Goal: Information Seeking & Learning: Check status

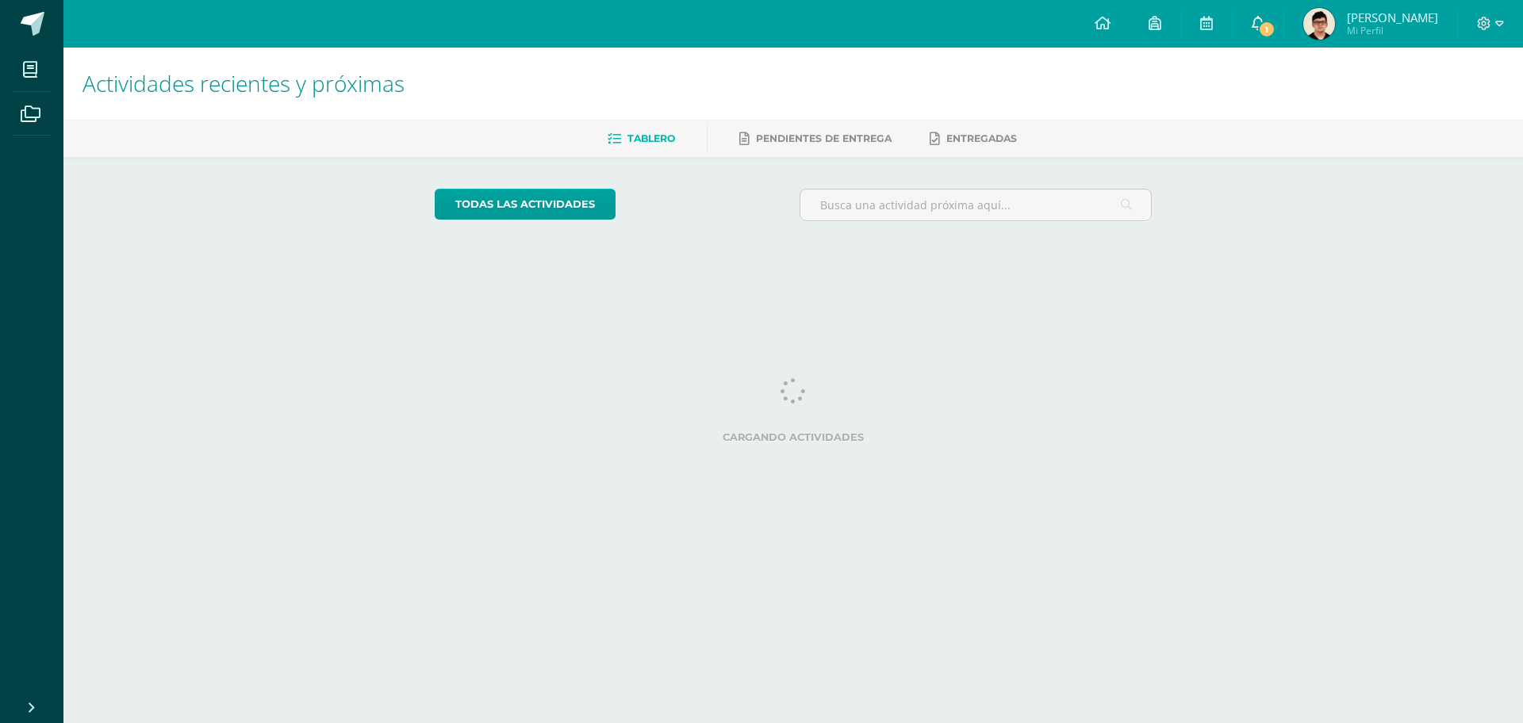
click at [1264, 25] on icon at bounding box center [1258, 23] width 13 height 14
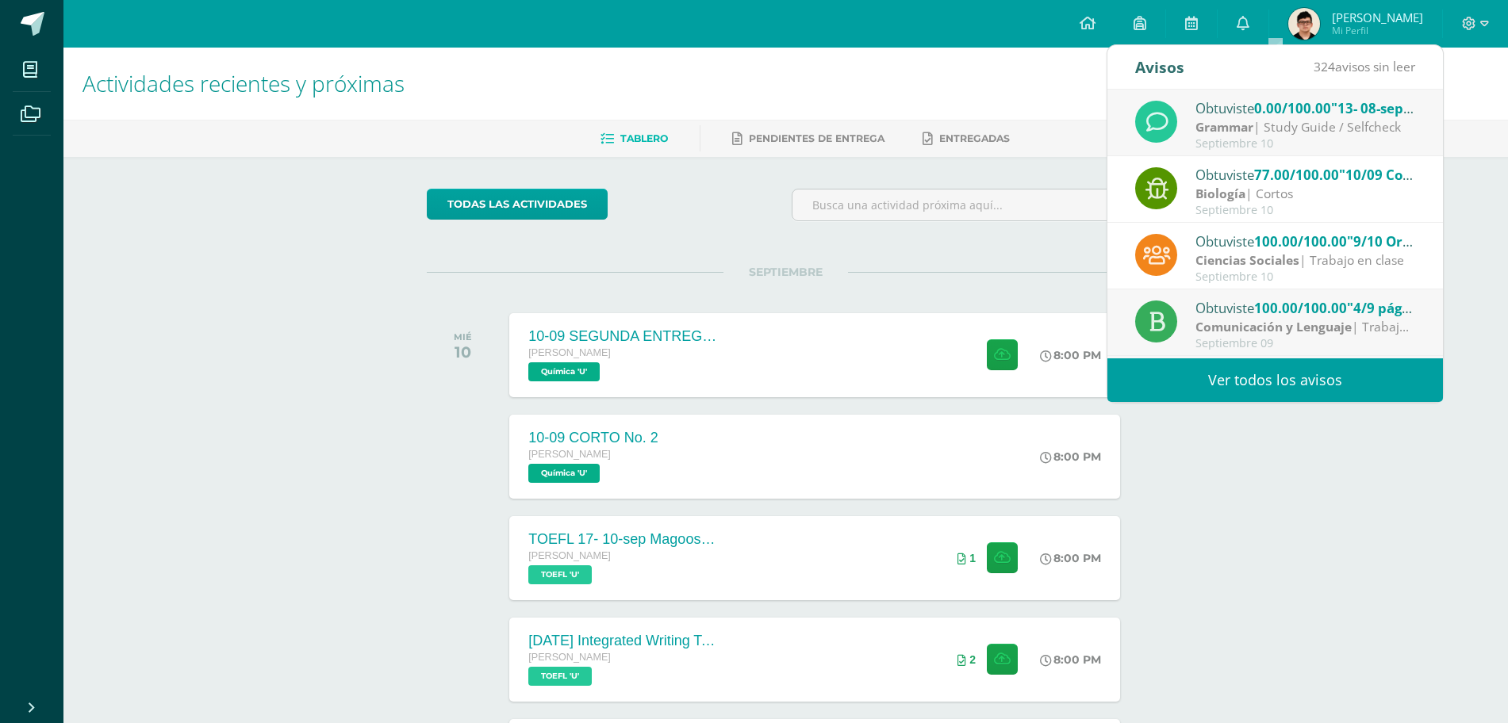
click at [1279, 128] on div "Grammar | Study Guide / Selfcheck" at bounding box center [1305, 127] width 220 height 18
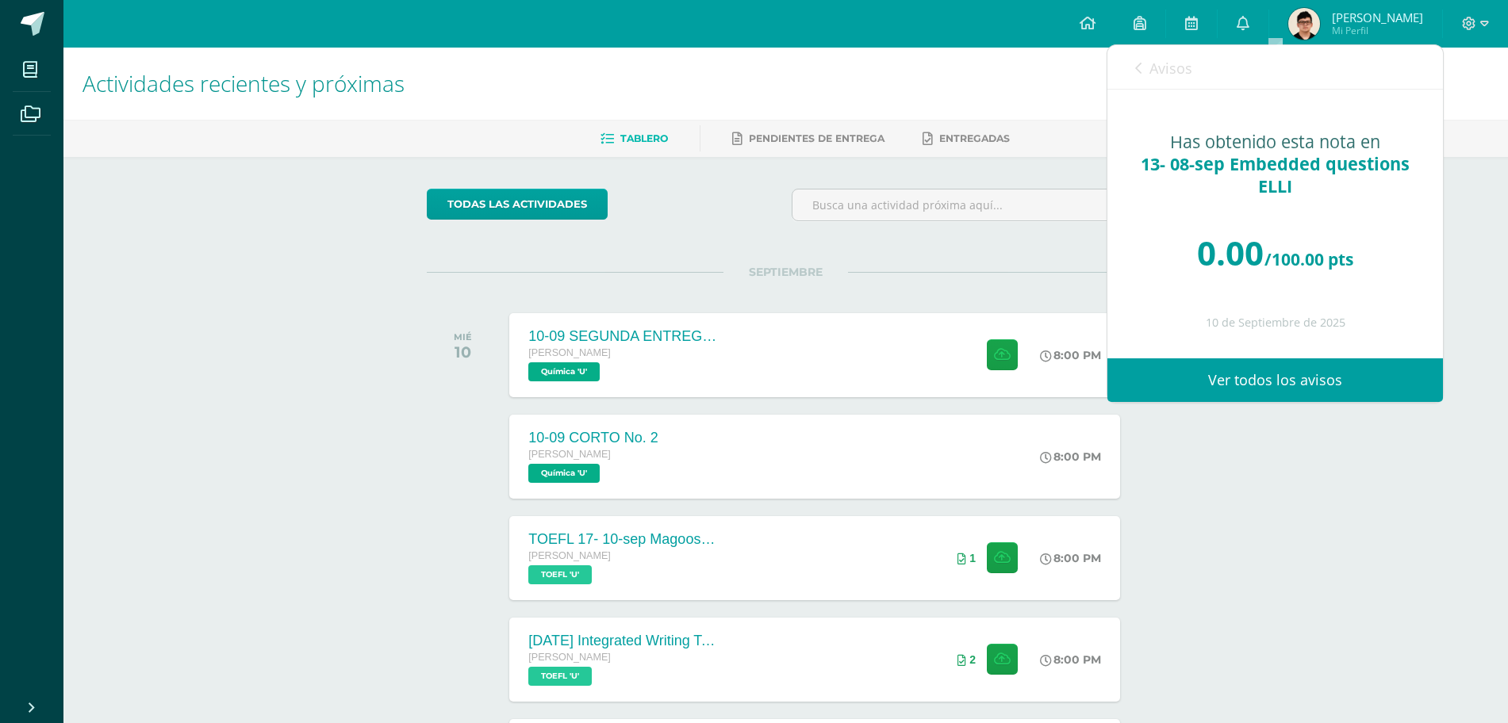
click at [1183, 73] on span "Avisos" at bounding box center [1170, 68] width 43 height 19
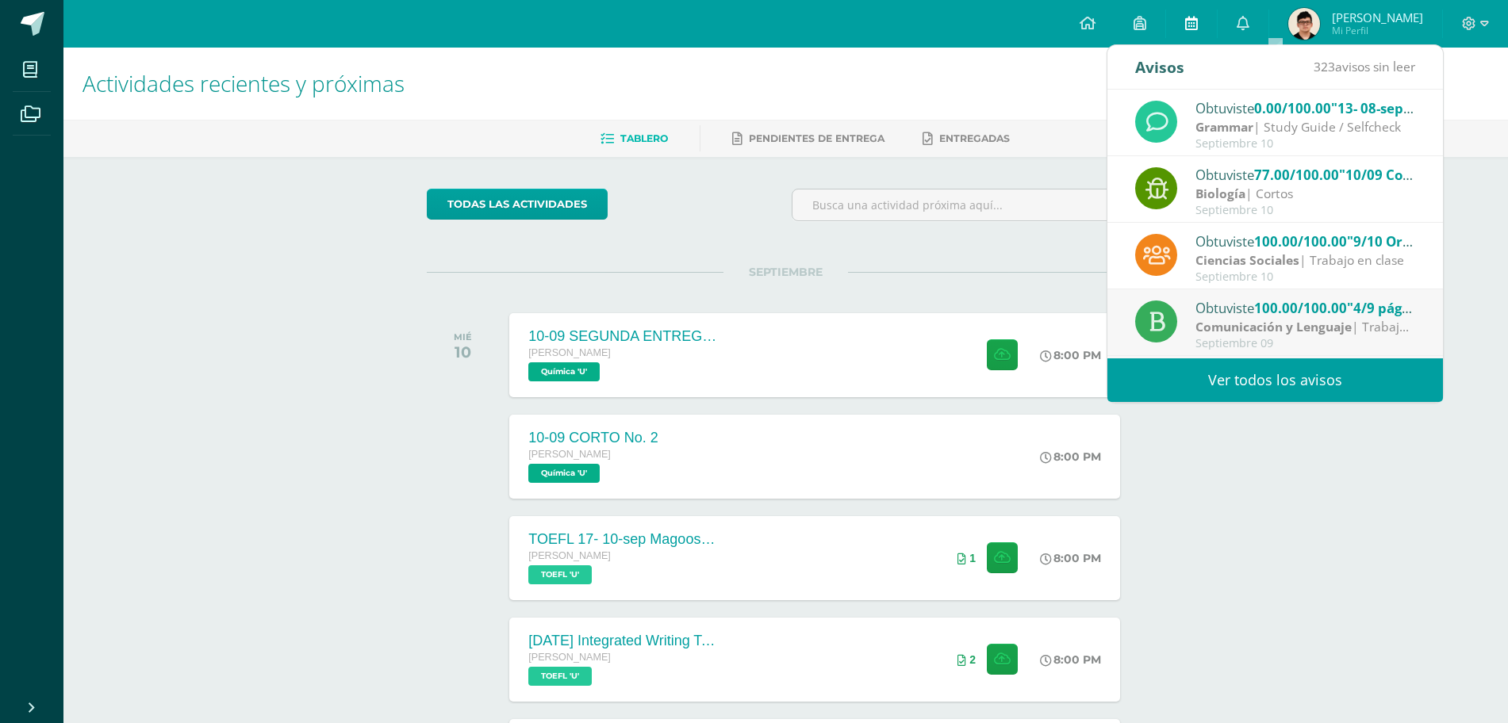
click at [1200, 13] on link at bounding box center [1191, 24] width 51 height 48
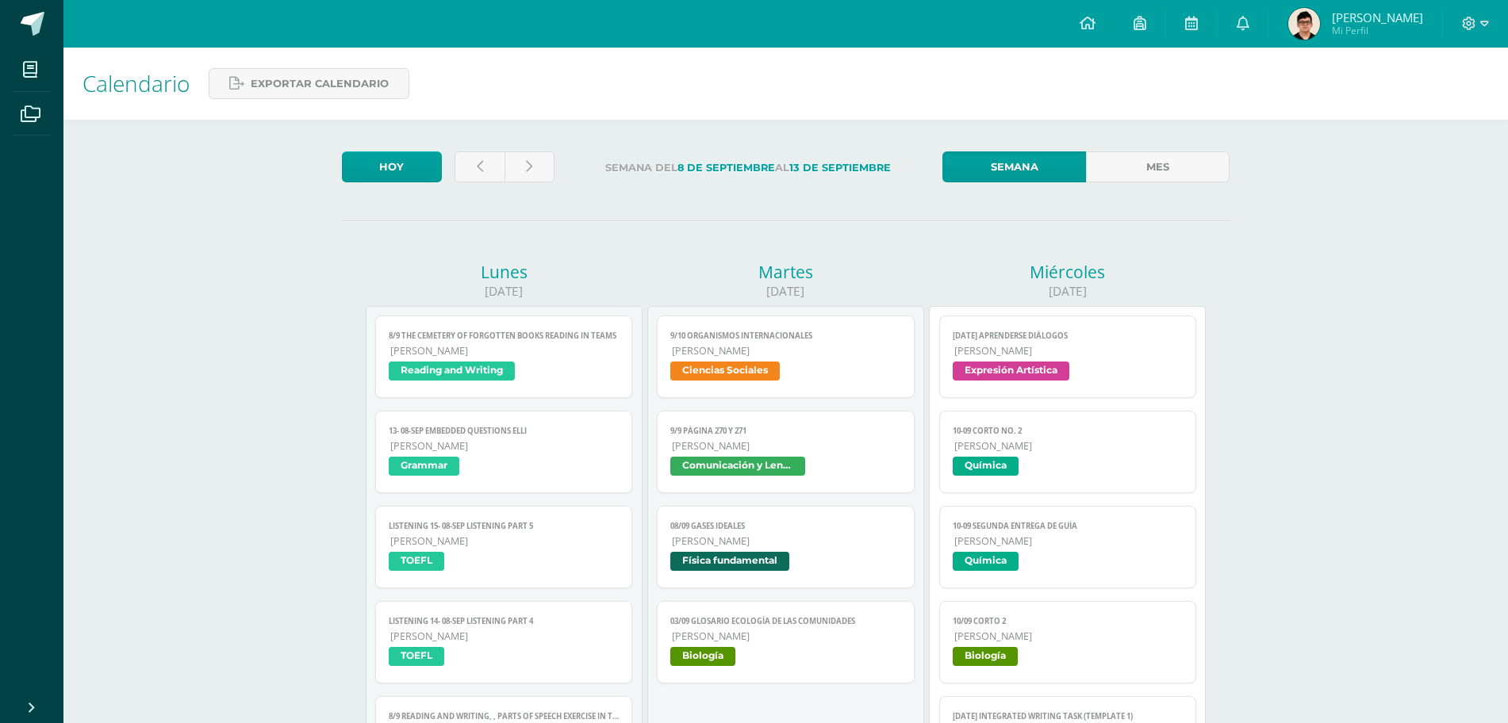
click at [425, 372] on span "Reading and Writing" at bounding box center [452, 371] width 126 height 19
click at [457, 430] on span "13- 08-sep Embedded questions ELLI" at bounding box center [504, 431] width 231 height 10
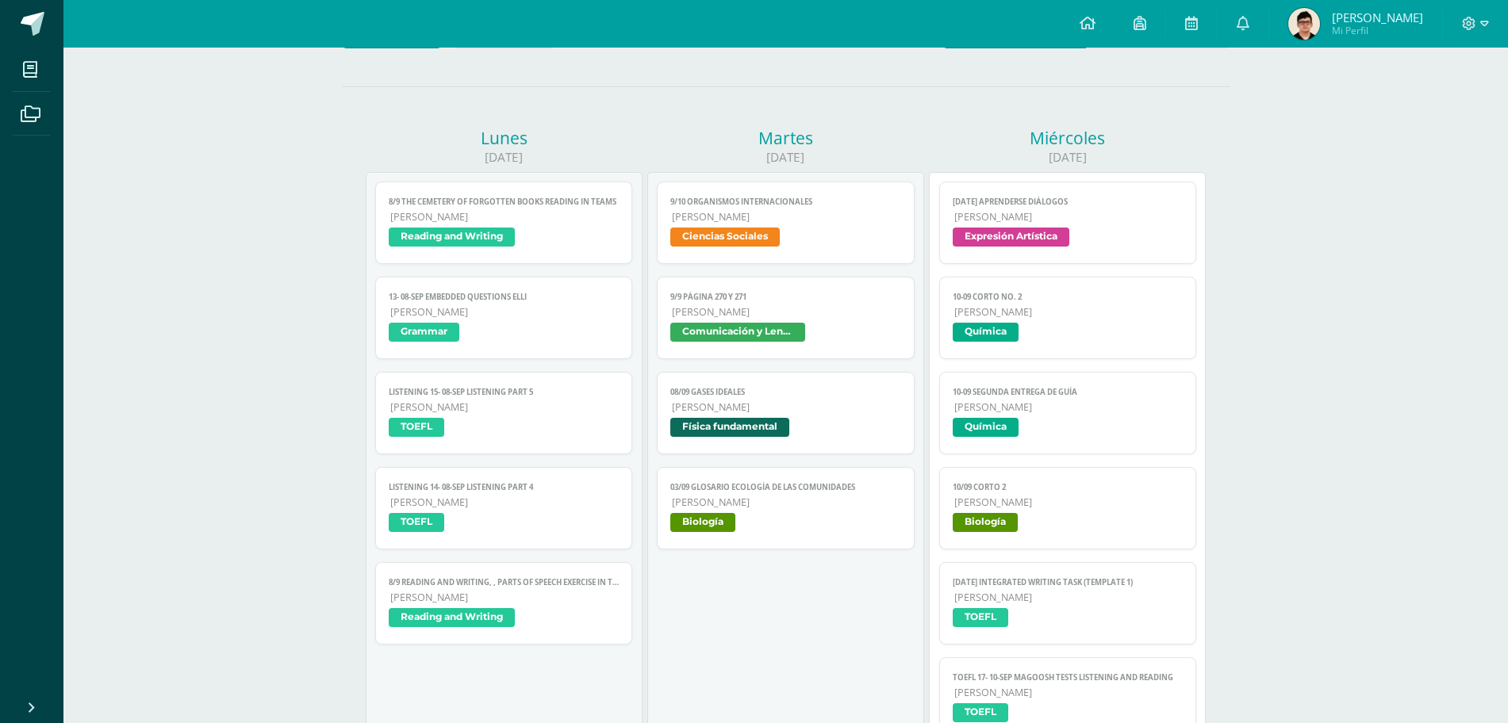
scroll to position [135, 0]
click at [470, 424] on span "TOEFL" at bounding box center [504, 428] width 231 height 23
click at [494, 485] on span "LISTENING 14- 08-sep Listening part 4" at bounding box center [504, 486] width 231 height 10
click at [517, 612] on span "Reading and Writing" at bounding box center [504, 619] width 231 height 23
drag, startPoint x: 787, startPoint y: 127, endPoint x: 1197, endPoint y: -48, distance: 446.0
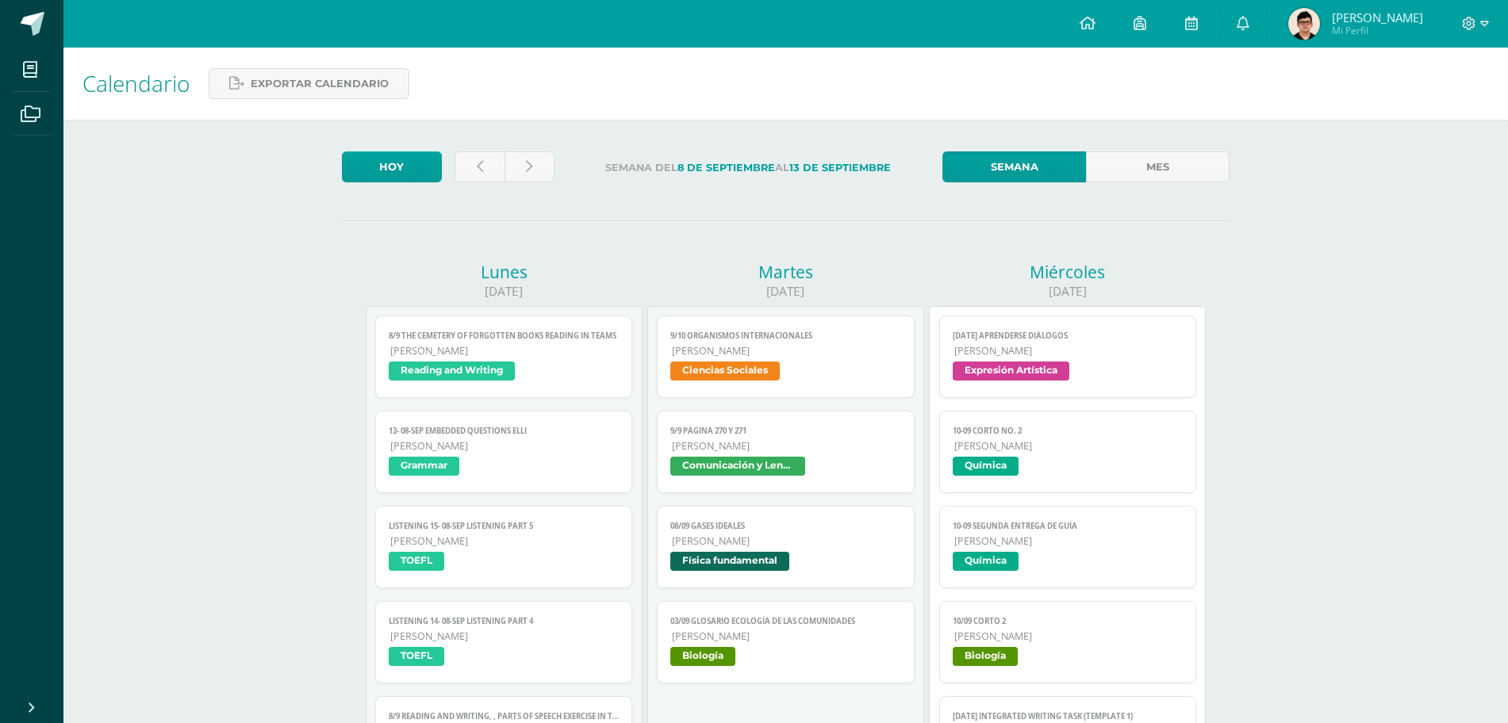
click at [594, 285] on div "[DATE]" at bounding box center [504, 291] width 277 height 17
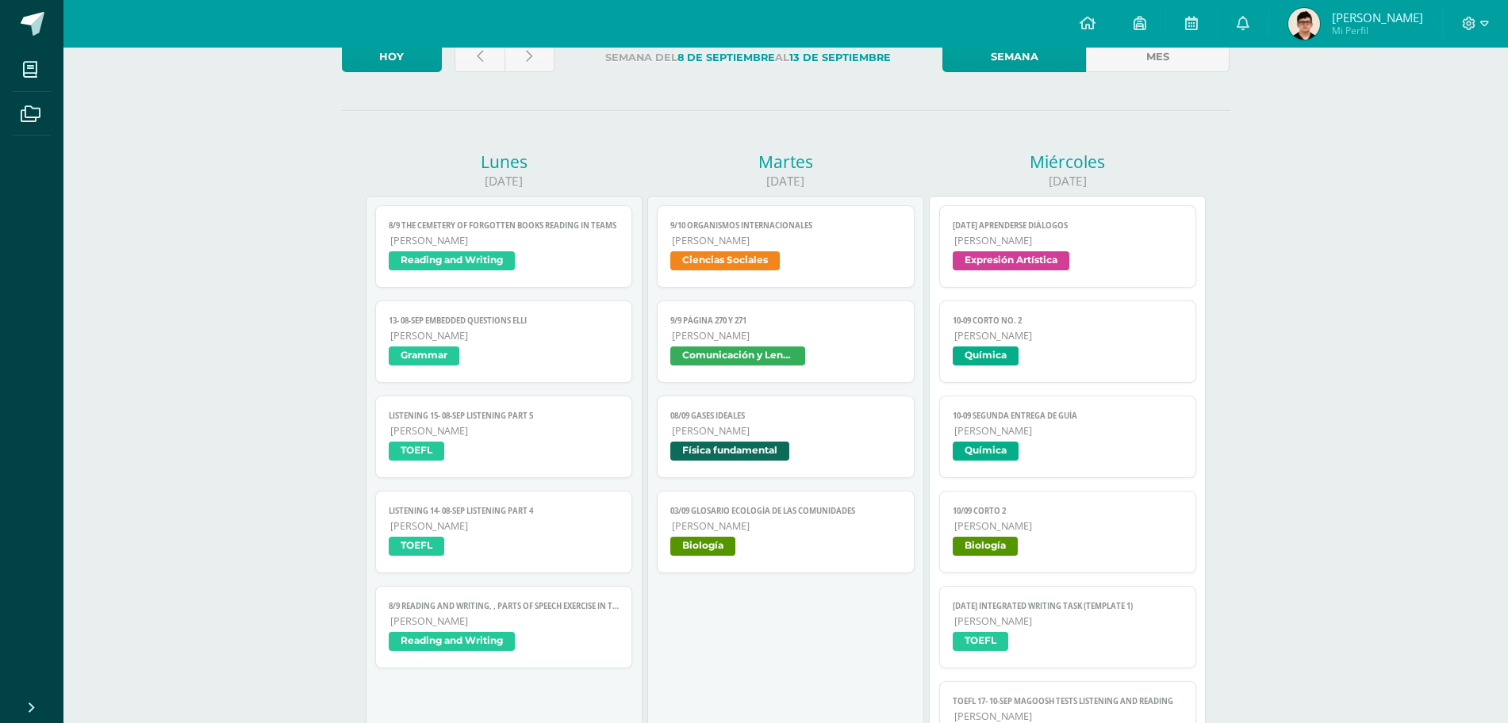
scroll to position [111, 0]
click at [704, 257] on span "Ciencias Sociales" at bounding box center [724, 260] width 109 height 19
click at [752, 339] on span "[PERSON_NAME]" at bounding box center [786, 334] width 229 height 13
click at [712, 220] on span "9/10 Organismos Internacionales" at bounding box center [785, 225] width 231 height 10
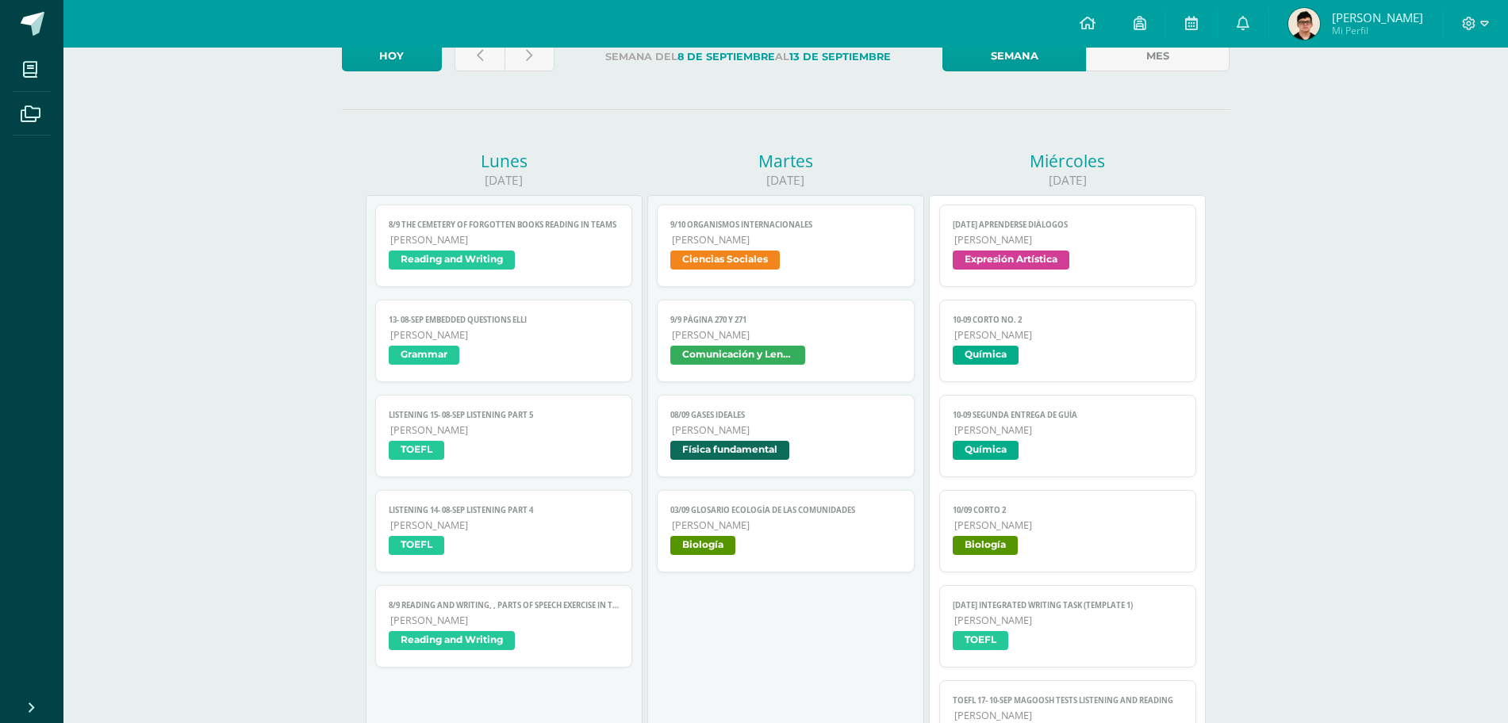
click at [770, 439] on link "08/09 Gases Ideales Quinto Bachillerato Física fundamental" at bounding box center [786, 436] width 258 height 82
click at [773, 552] on span "Biología" at bounding box center [785, 547] width 231 height 23
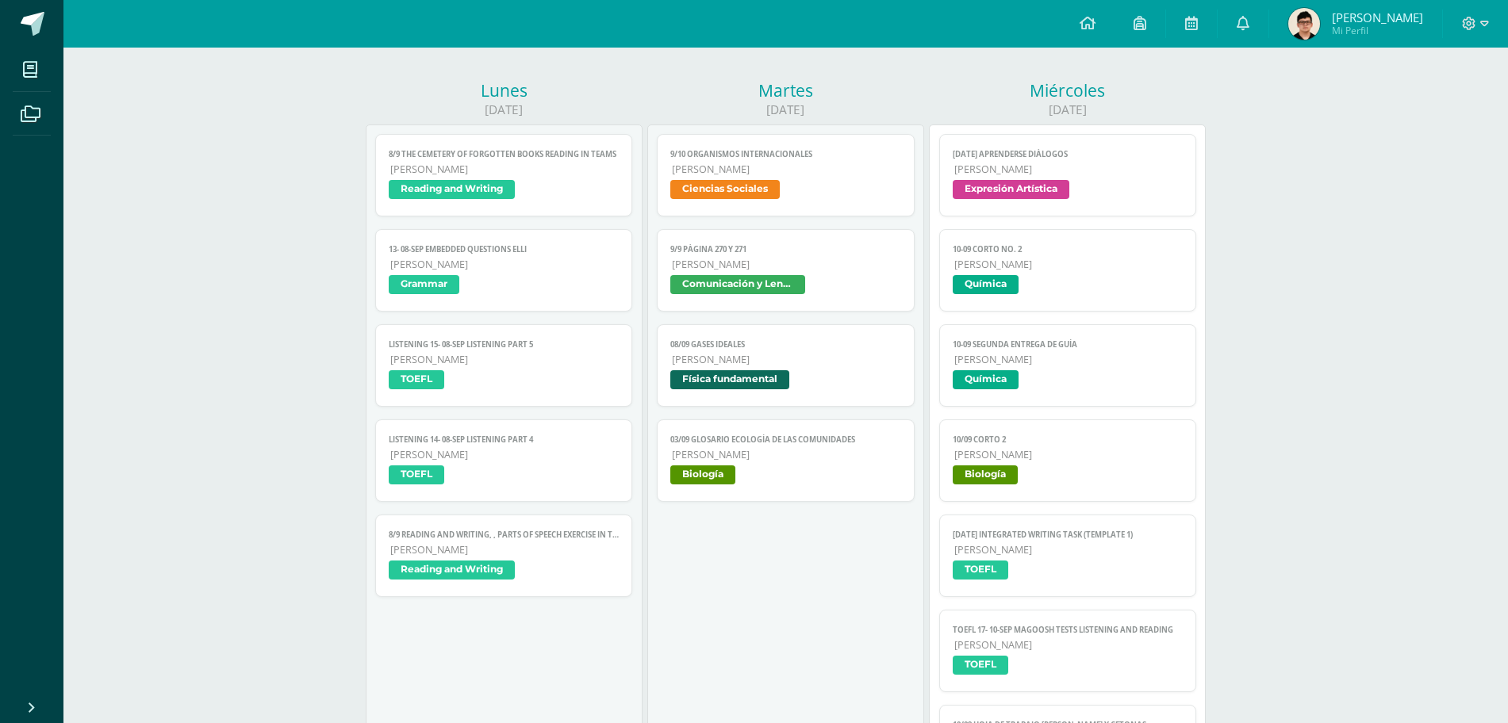
scroll to position [187, 0]
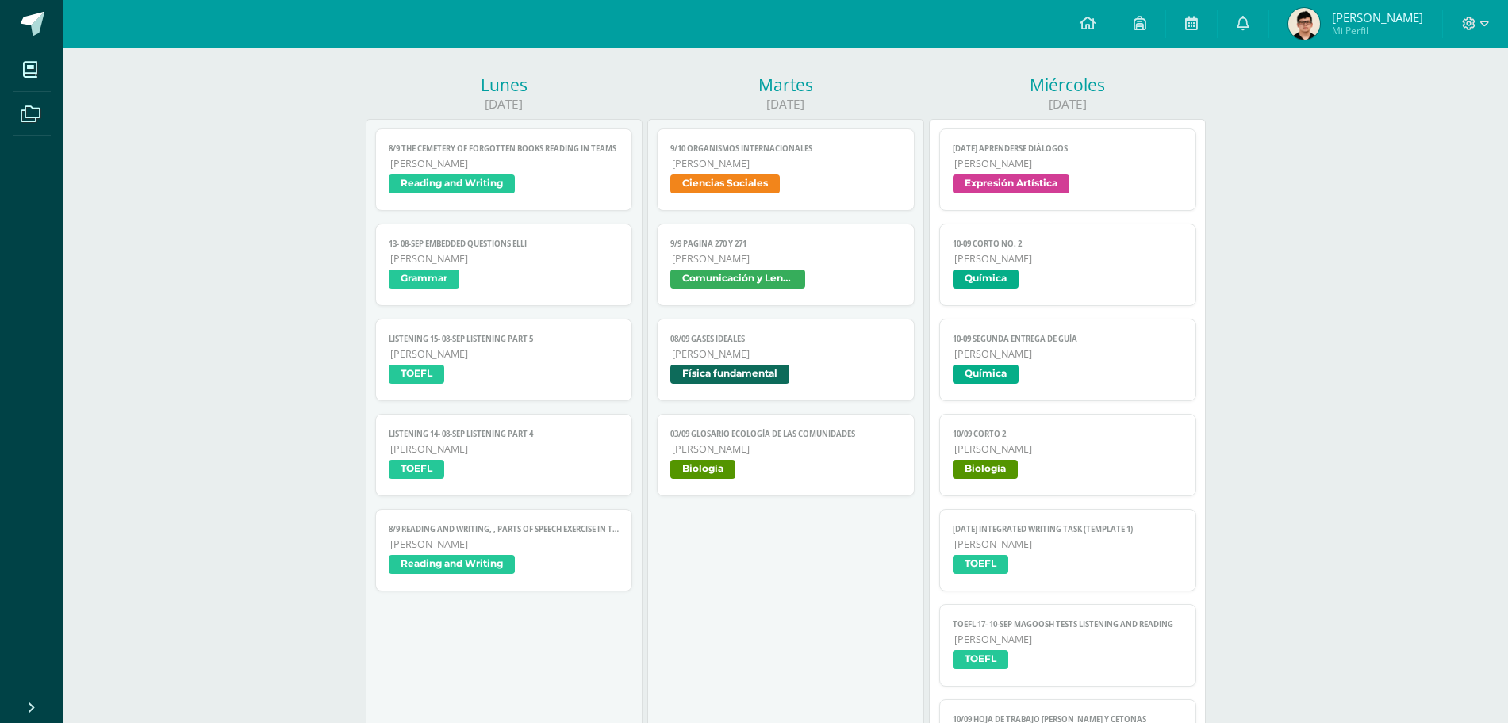
click at [1034, 144] on span "[DATE] Aprenderse diálogos" at bounding box center [1068, 149] width 231 height 10
click at [1037, 248] on span "10-09 CORTO No. 2" at bounding box center [1068, 244] width 231 height 10
click at [1054, 388] on span "Química" at bounding box center [1068, 376] width 231 height 23
click at [1048, 483] on span "Biología" at bounding box center [1068, 471] width 231 height 23
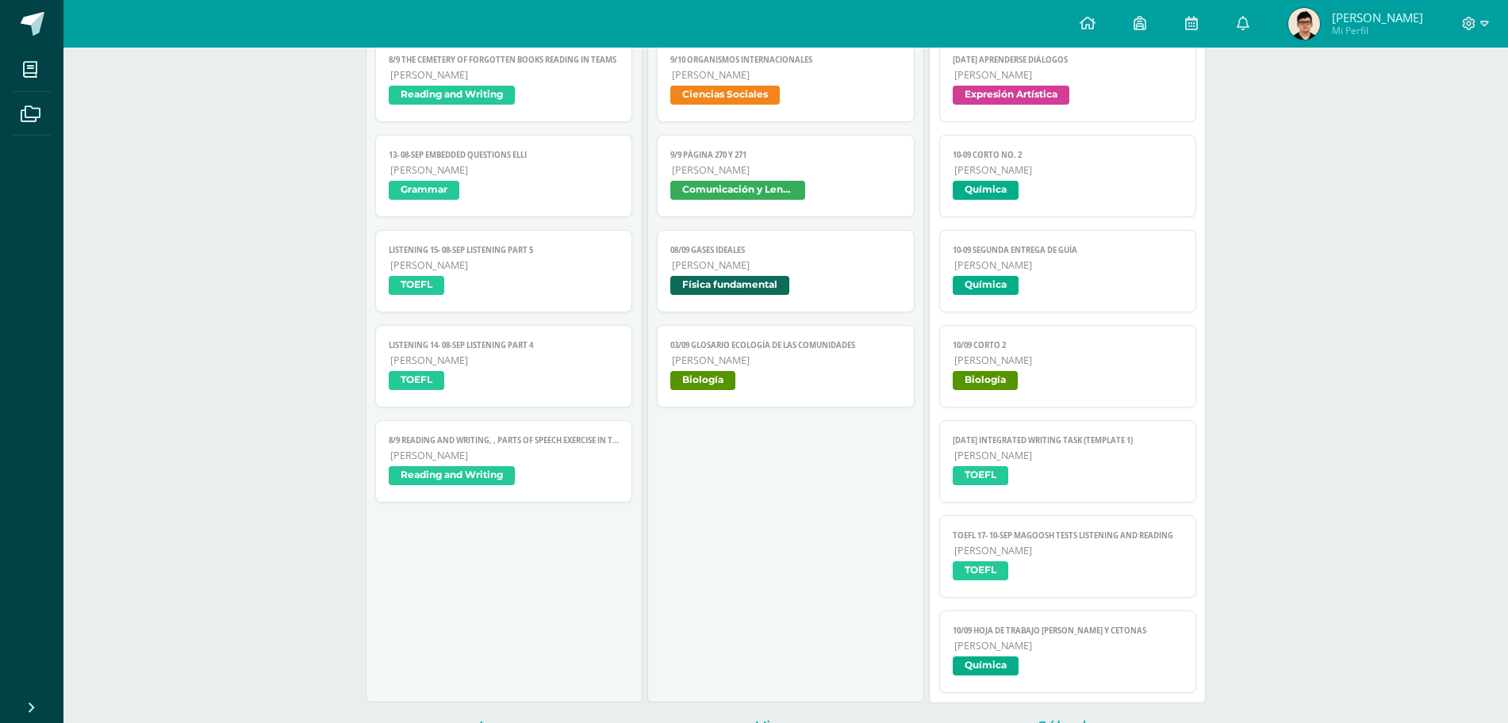
scroll to position [278, 0]
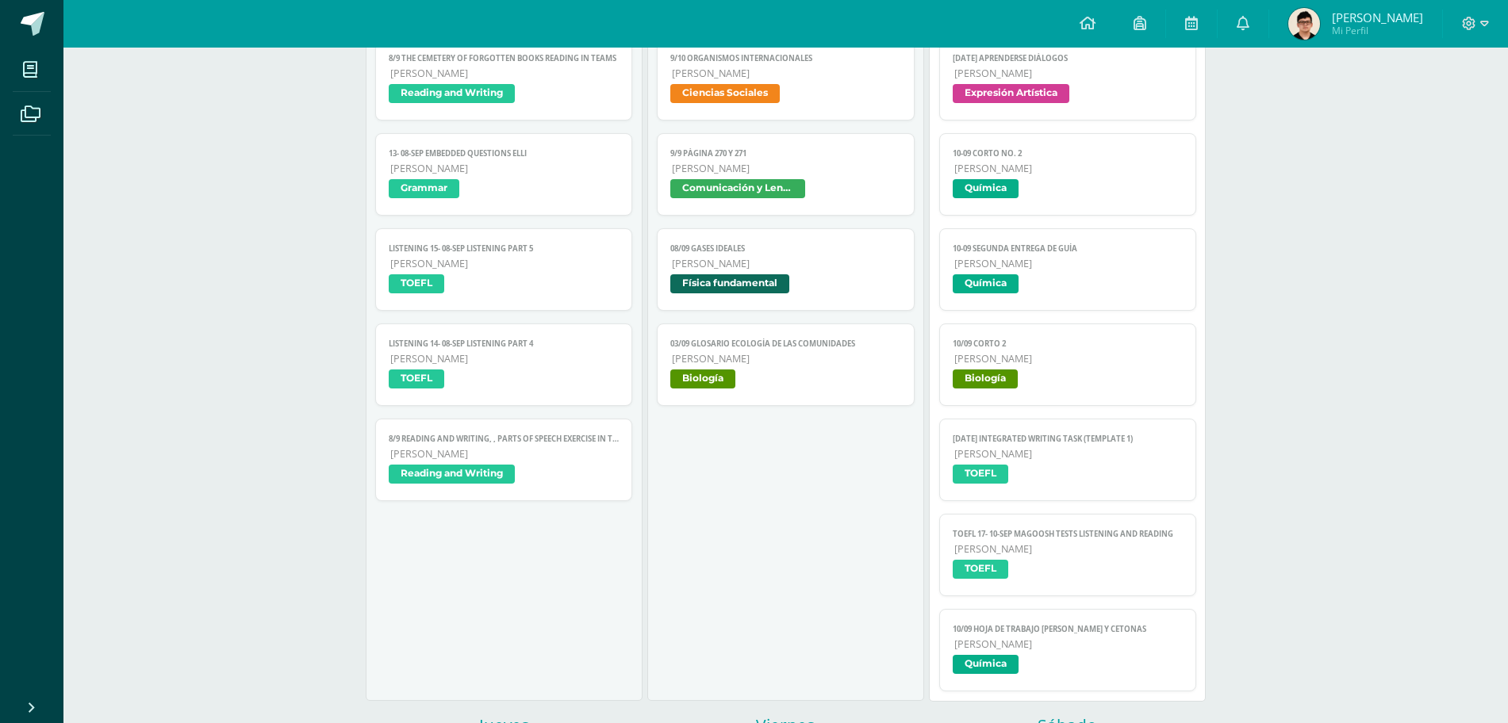
click at [1084, 650] on span "[PERSON_NAME]" at bounding box center [1068, 644] width 229 height 13
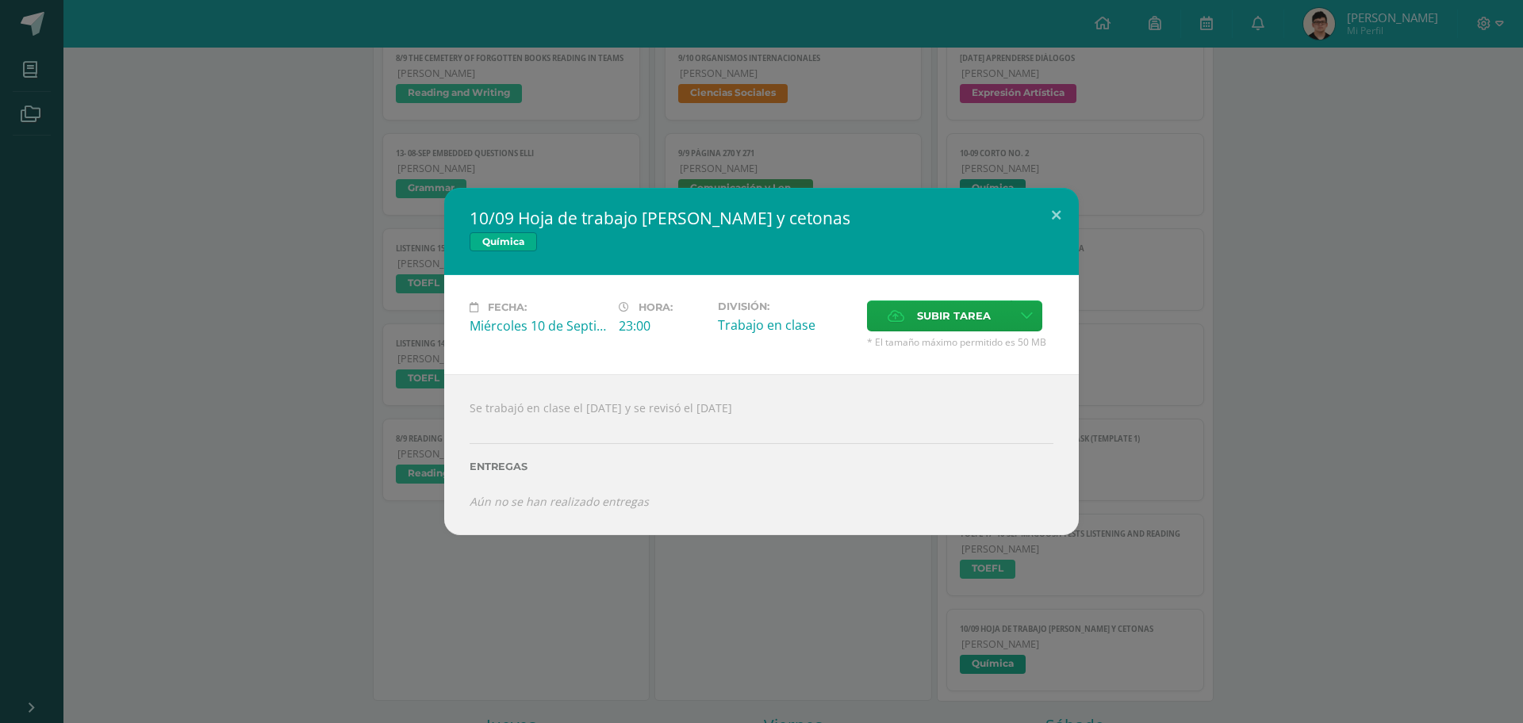
click at [1239, 179] on div "10/09 Hoja de trabajo Aldehídos y cetonas Química Fecha: Miércoles 10 de Septie…" at bounding box center [761, 361] width 1523 height 723
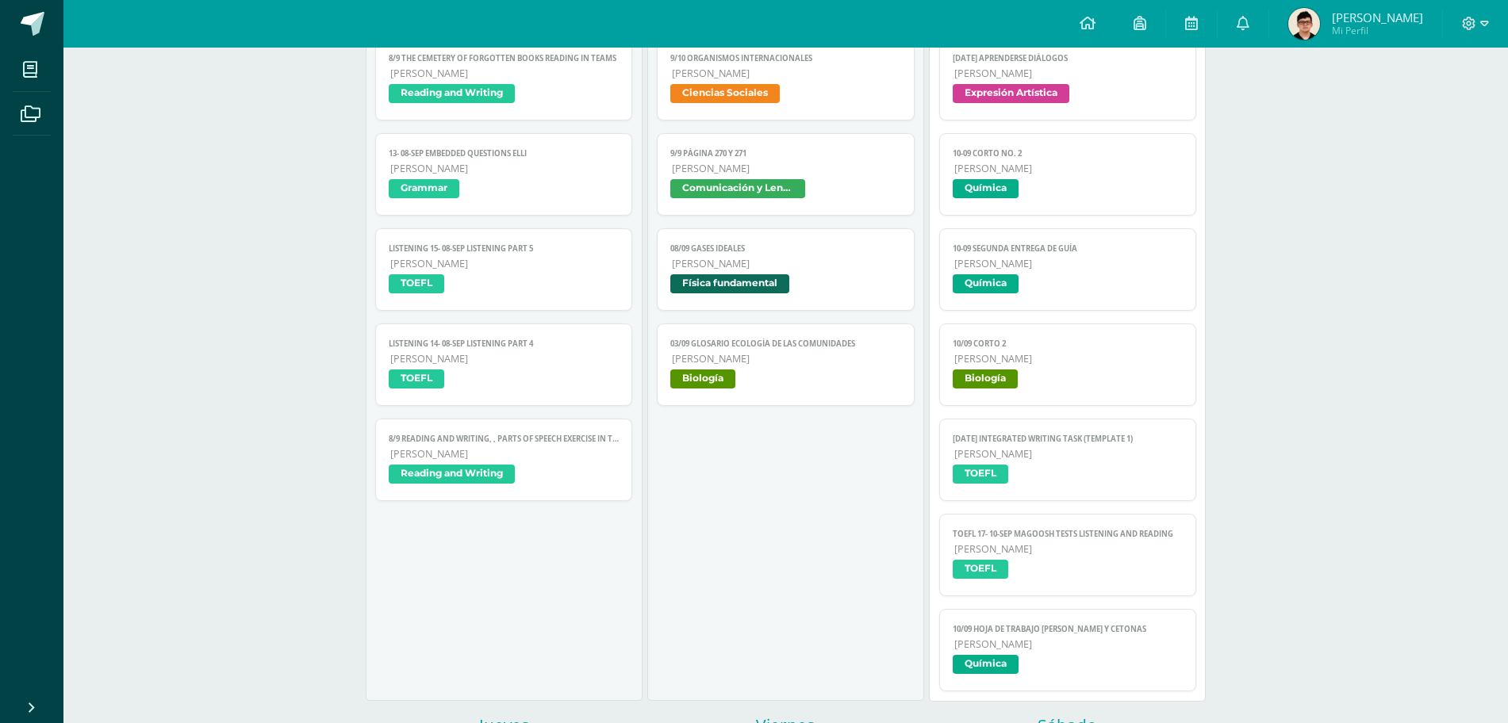
click at [1355, 13] on span "[PERSON_NAME]" at bounding box center [1377, 18] width 91 height 16
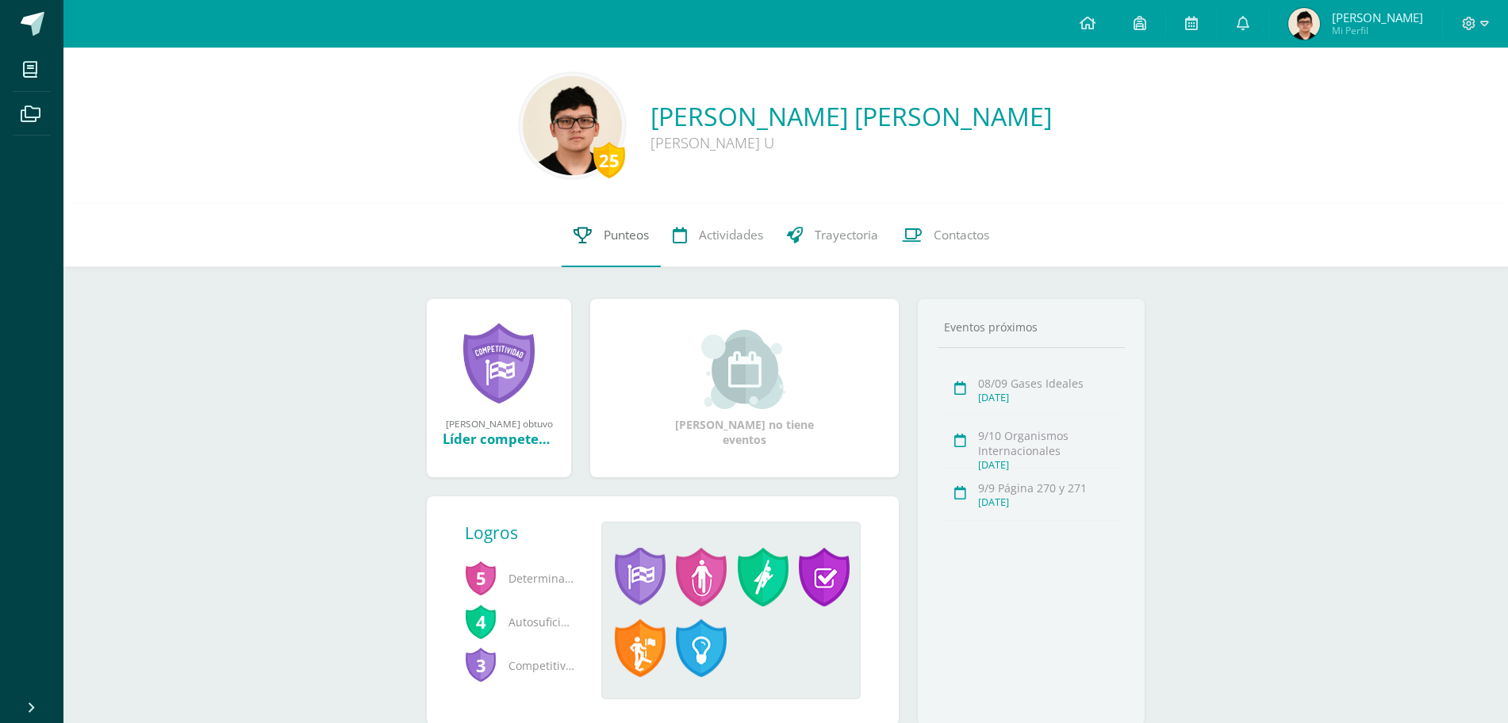
click at [620, 221] on link "Punteos" at bounding box center [611, 235] width 99 height 63
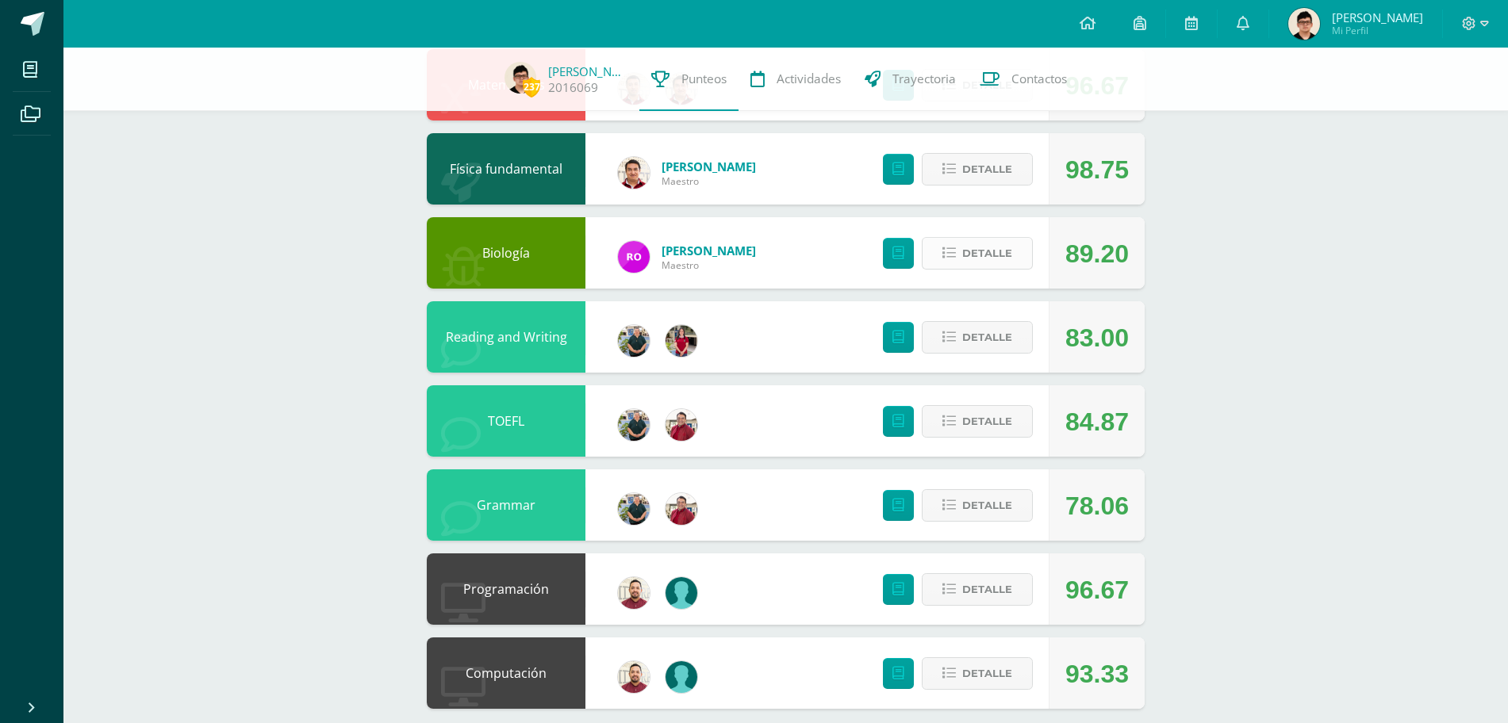
scroll to position [723, 0]
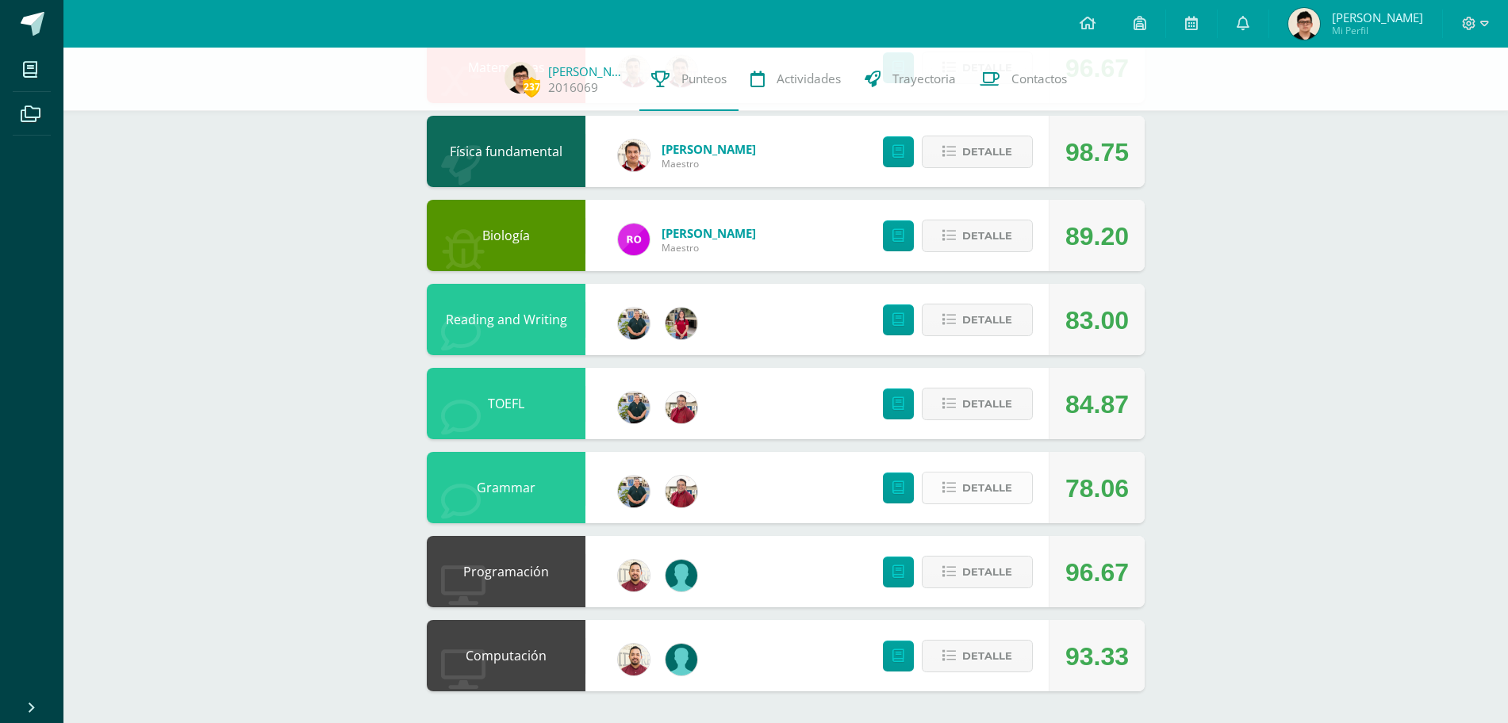
click at [978, 487] on span "Detalle" at bounding box center [987, 488] width 50 height 29
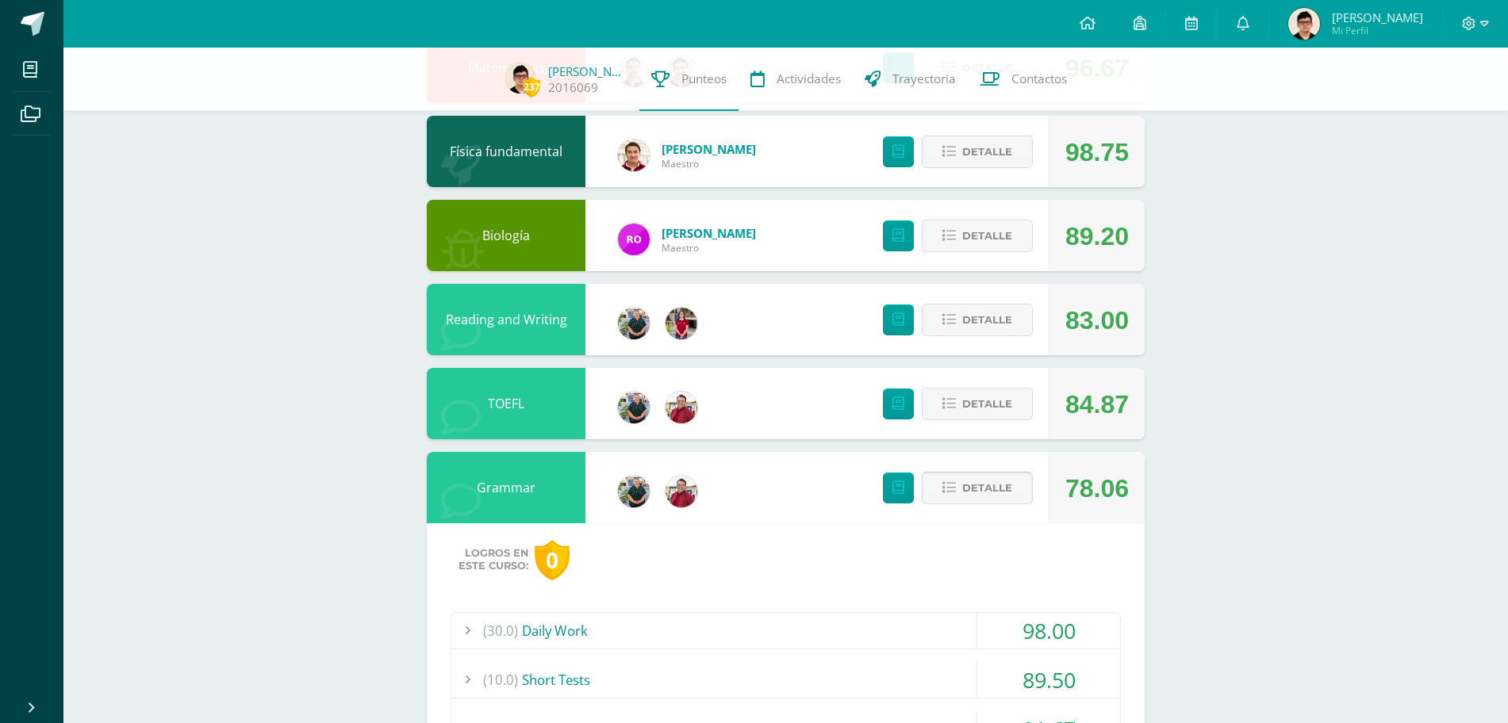
click at [978, 487] on button "Detalle" at bounding box center [977, 488] width 111 height 33
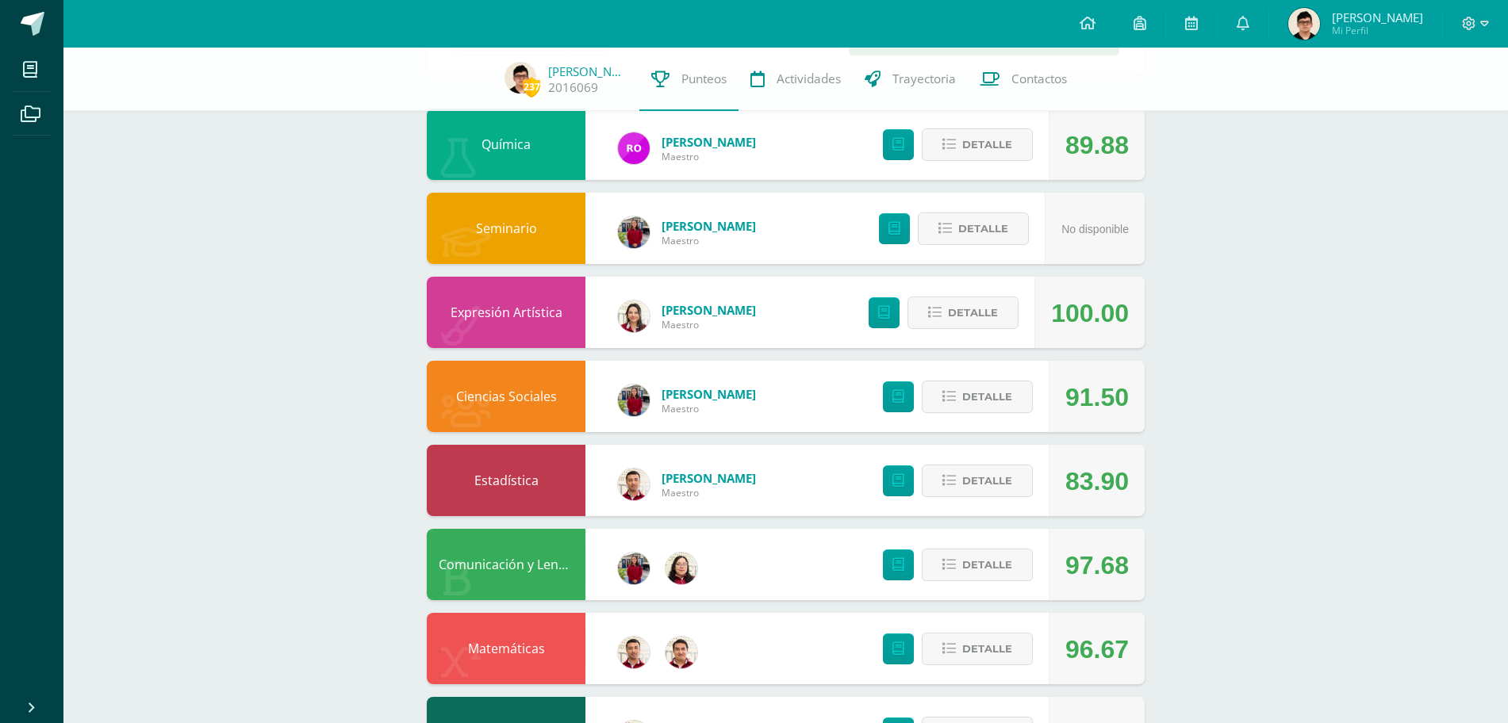
scroll to position [163, 0]
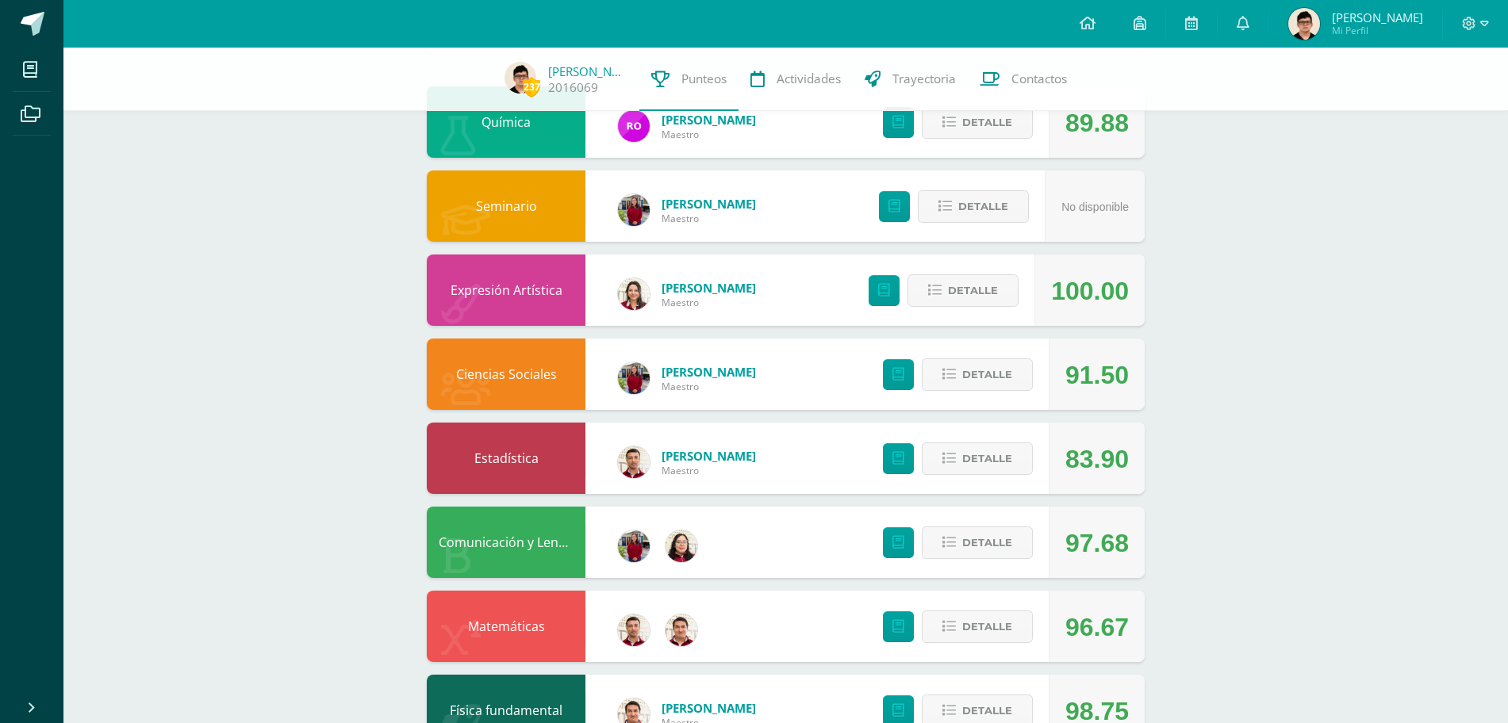
click at [978, 353] on div "Detalle" at bounding box center [954, 374] width 190 height 71
click at [982, 367] on span "Detalle" at bounding box center [987, 374] width 50 height 29
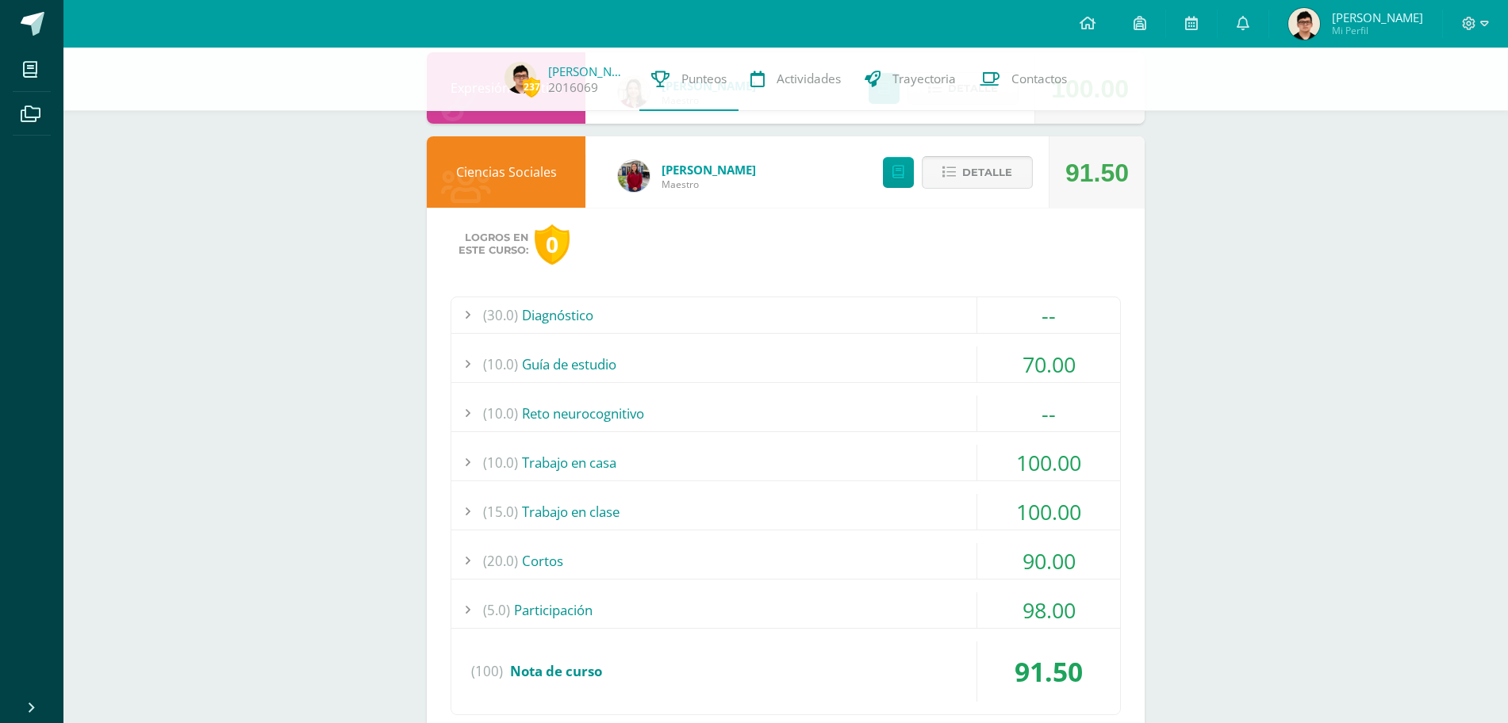
scroll to position [367, 0]
click at [975, 343] on div "(30.0) Diagnóstico -- Sin actividades (10.0) Guía de estudio 70.00 (100)" at bounding box center [786, 504] width 670 height 419
click at [967, 362] on div "(10.0) Guía de estudio" at bounding box center [785, 363] width 669 height 36
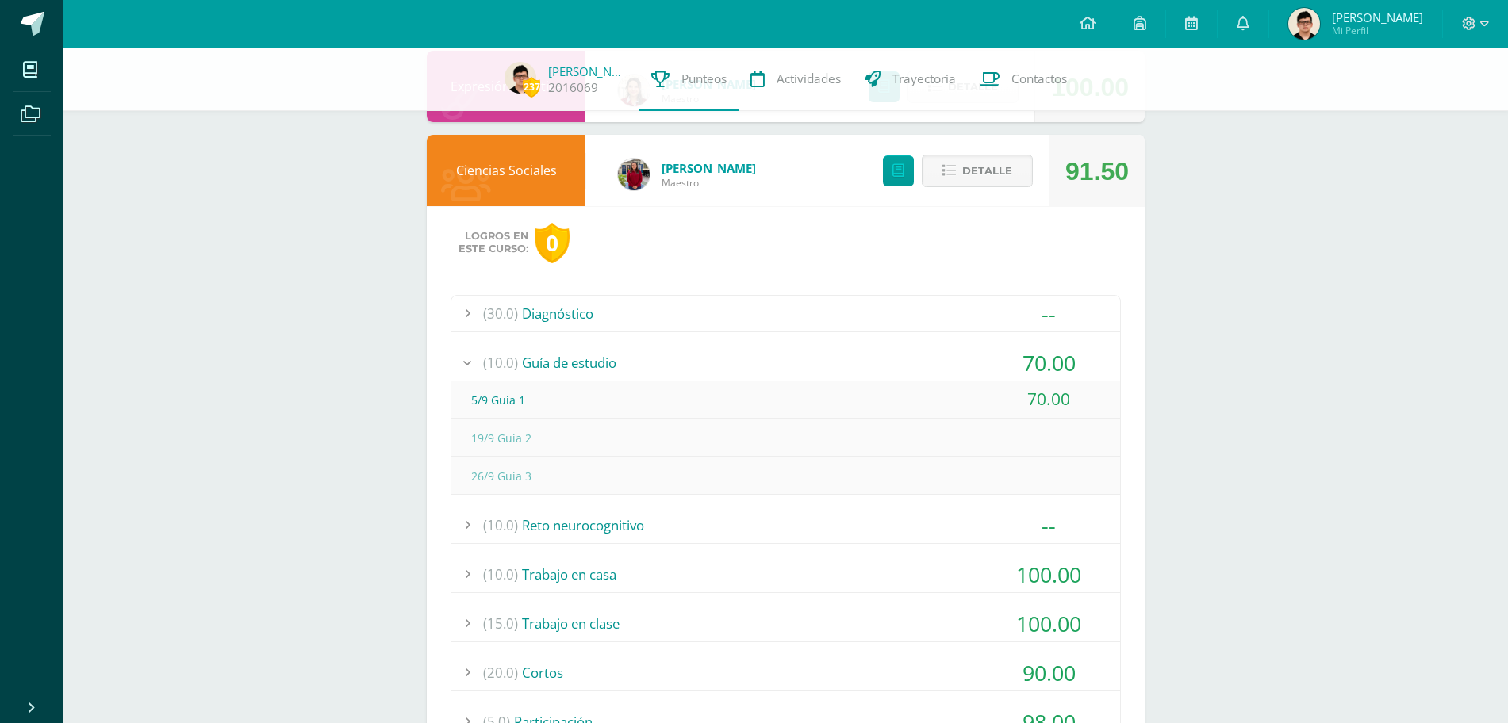
click at [967, 362] on div "(10.0) Guía de estudio" at bounding box center [785, 363] width 669 height 36
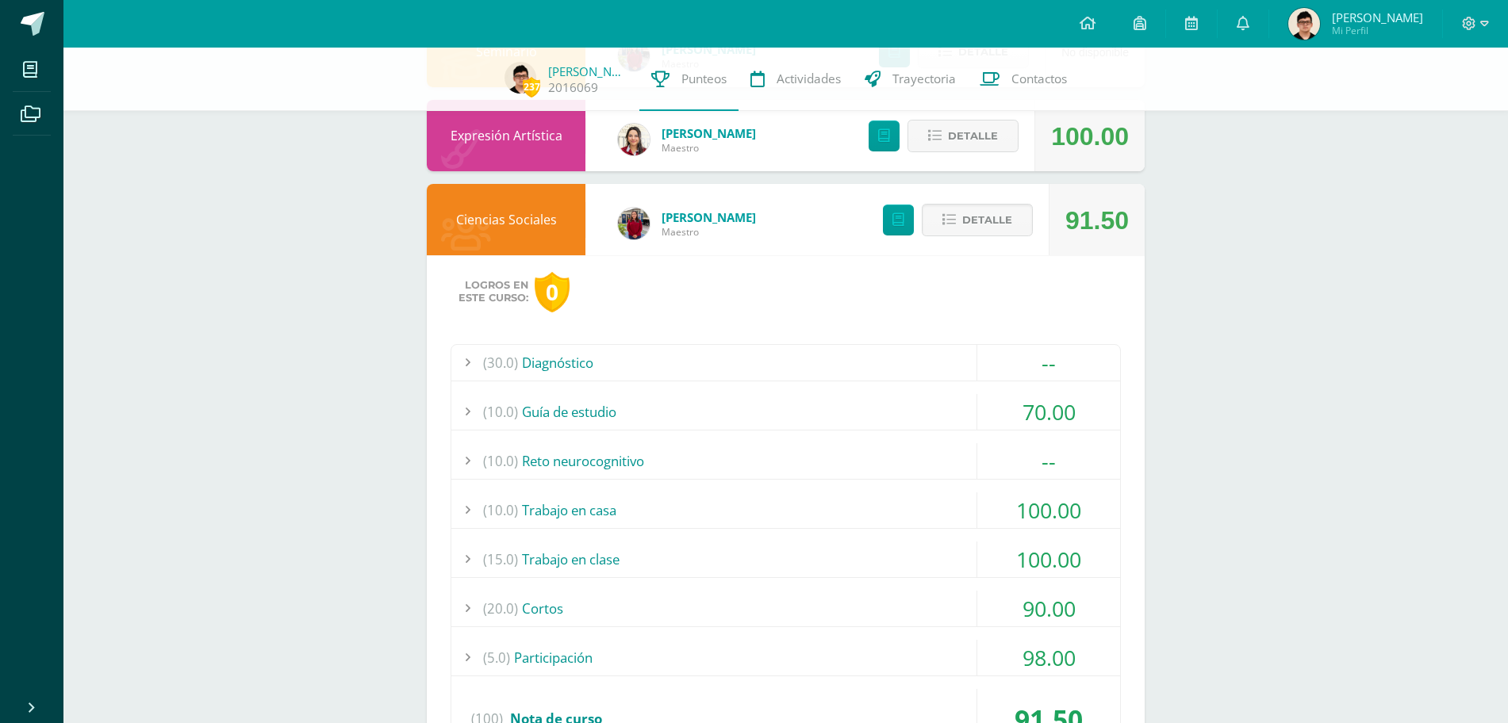
scroll to position [317, 0]
click at [952, 217] on icon at bounding box center [948, 220] width 13 height 13
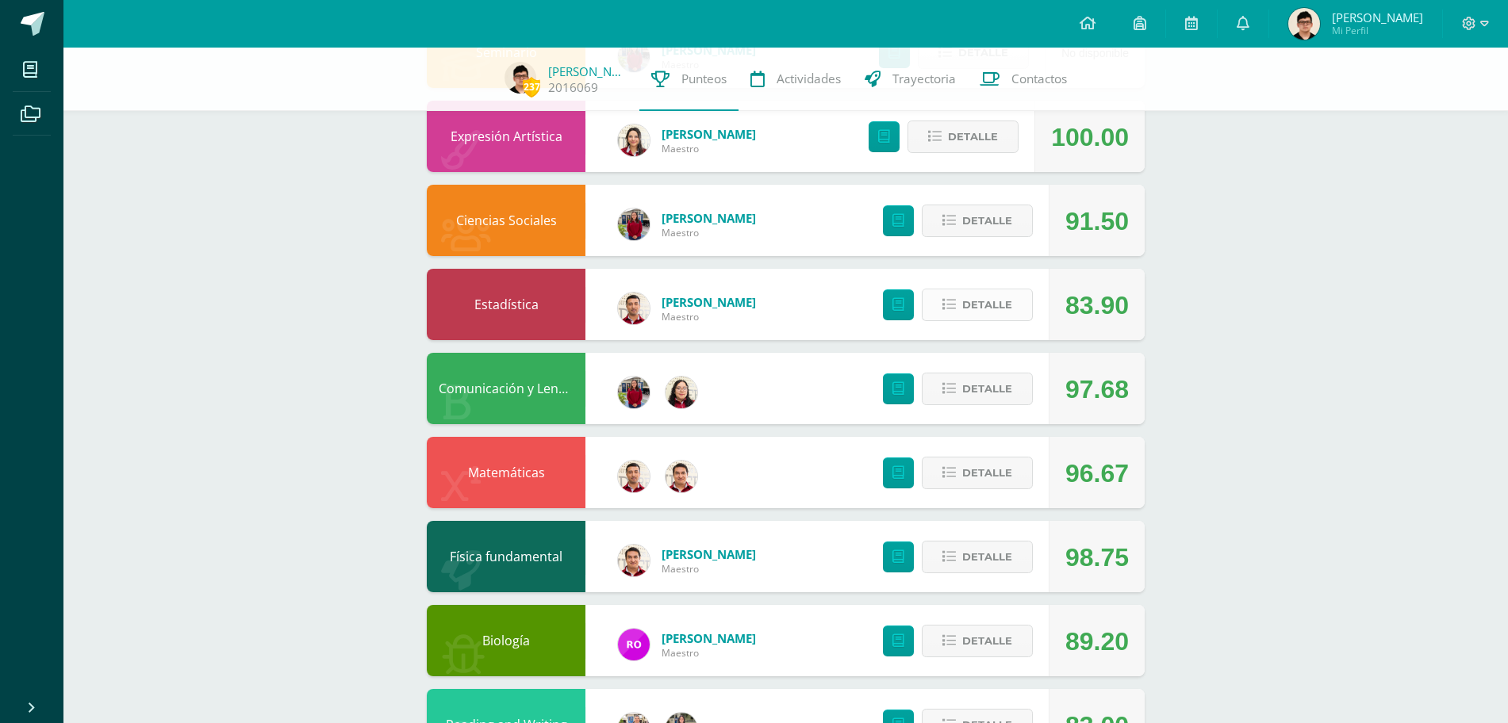
click at [999, 309] on span "Detalle" at bounding box center [987, 304] width 50 height 29
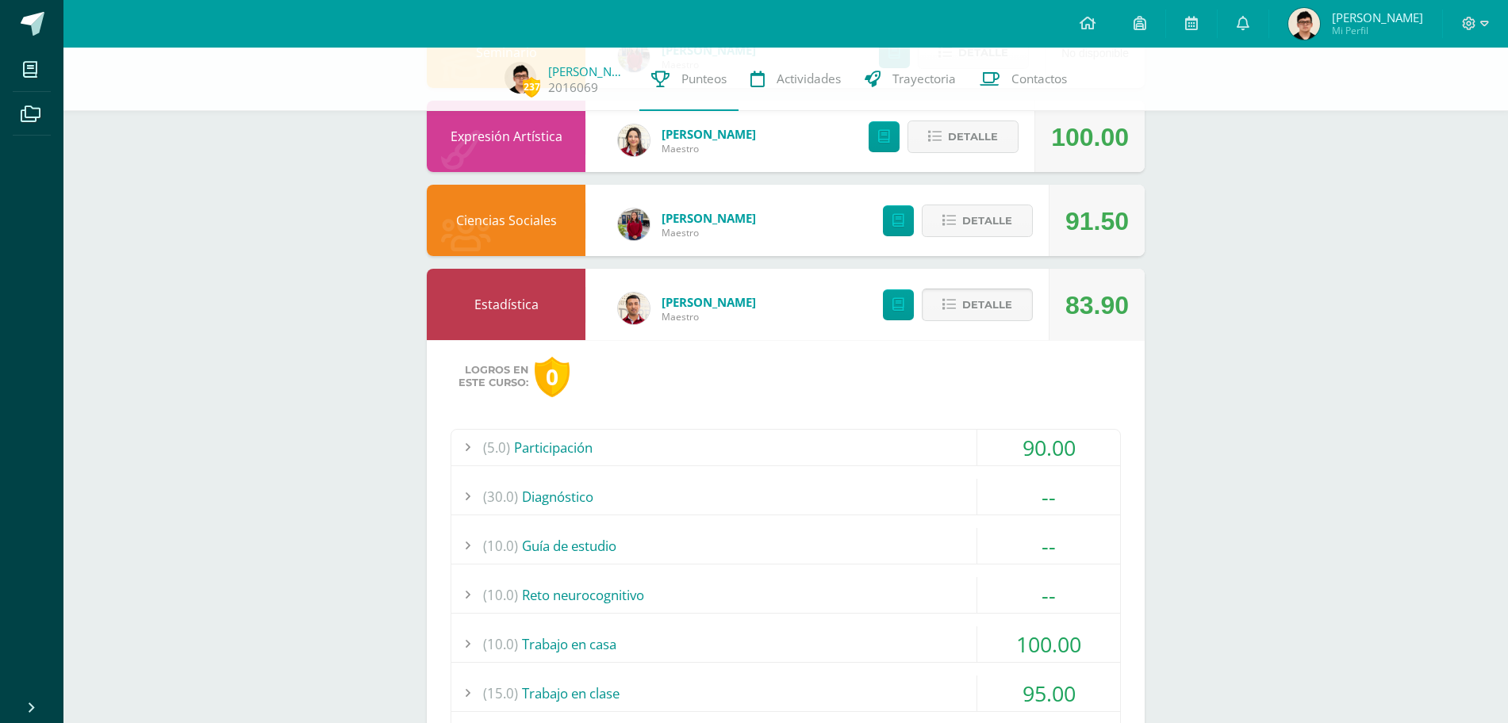
click at [999, 309] on span "Detalle" at bounding box center [987, 304] width 50 height 29
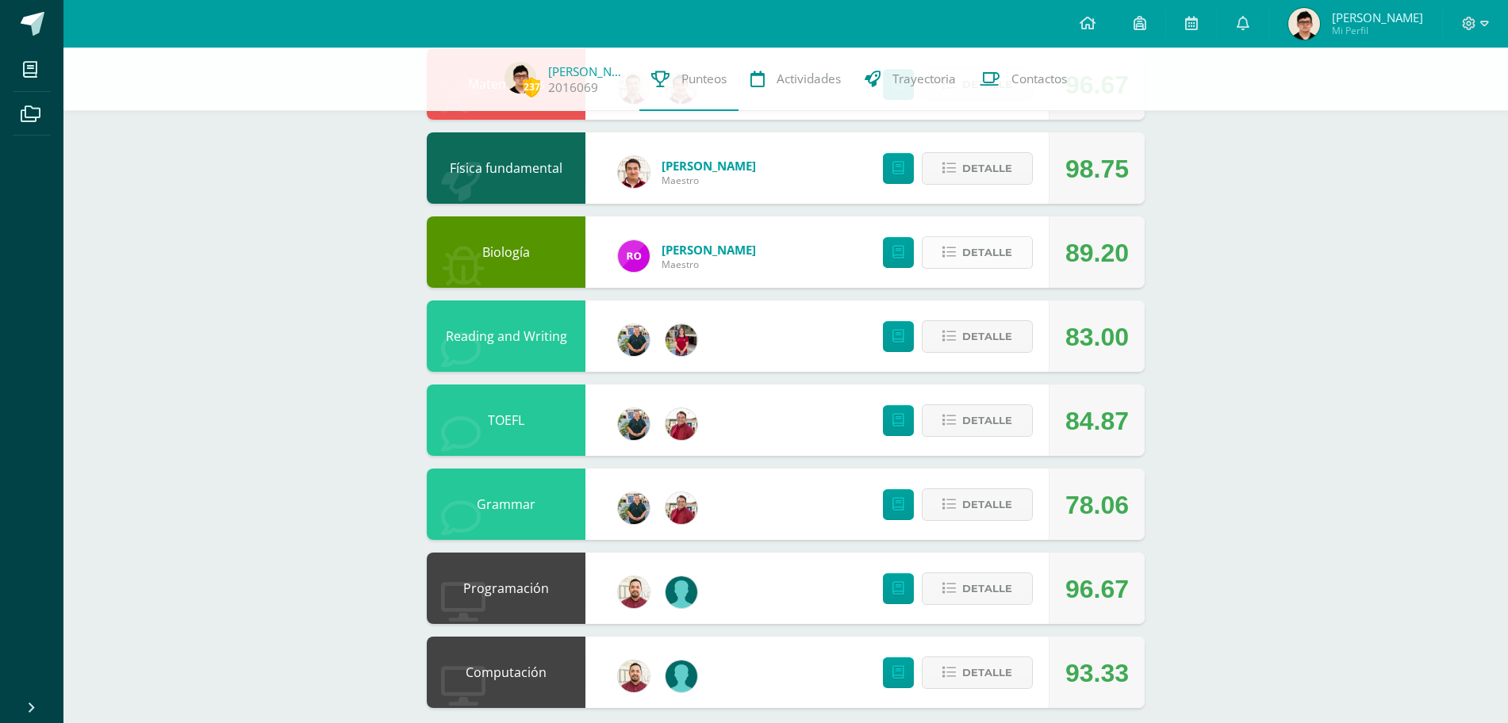
scroll to position [707, 0]
click at [987, 345] on span "Detalle" at bounding box center [987, 335] width 50 height 29
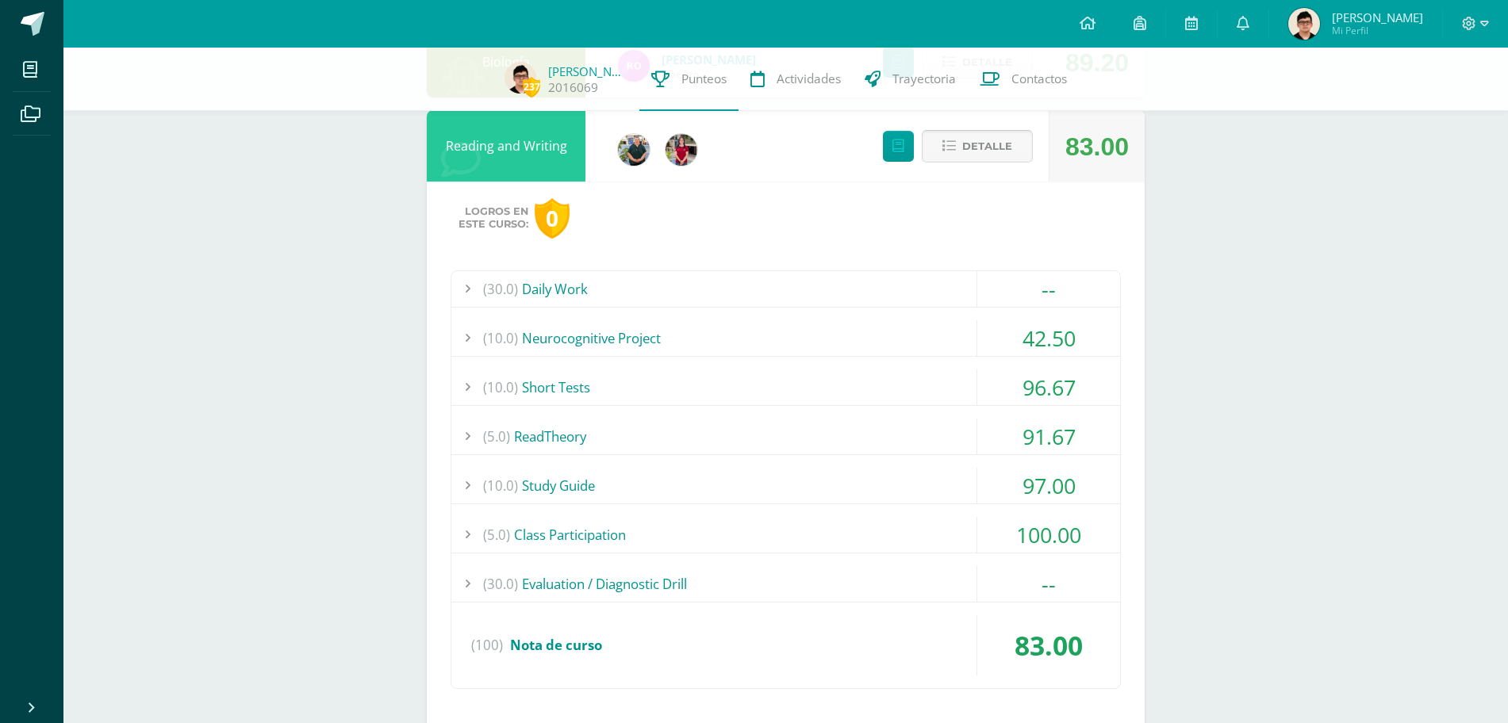
scroll to position [897, 0]
click at [953, 340] on div "(10.0) Neurocognitive Project" at bounding box center [785, 338] width 669 height 36
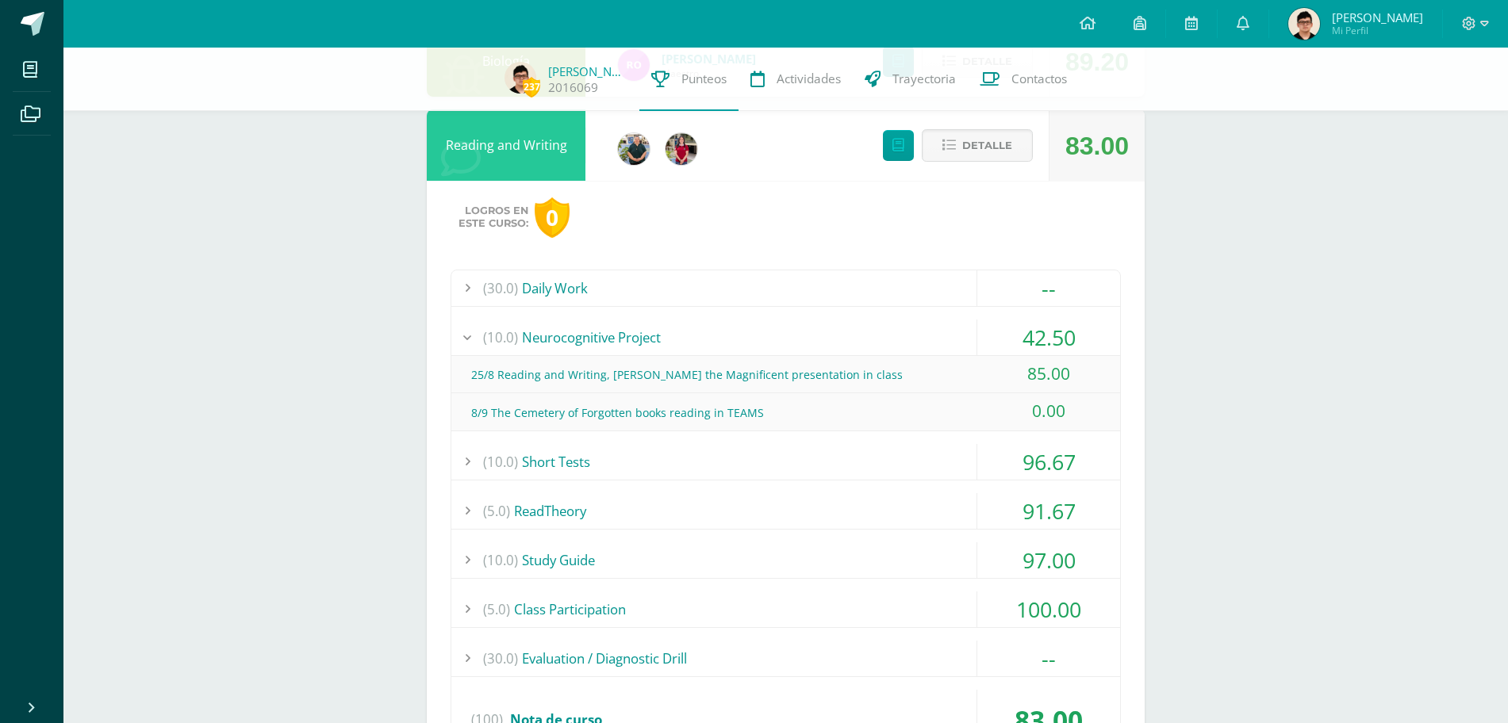
click at [953, 340] on div "(10.0) Neurocognitive Project" at bounding box center [785, 338] width 669 height 36
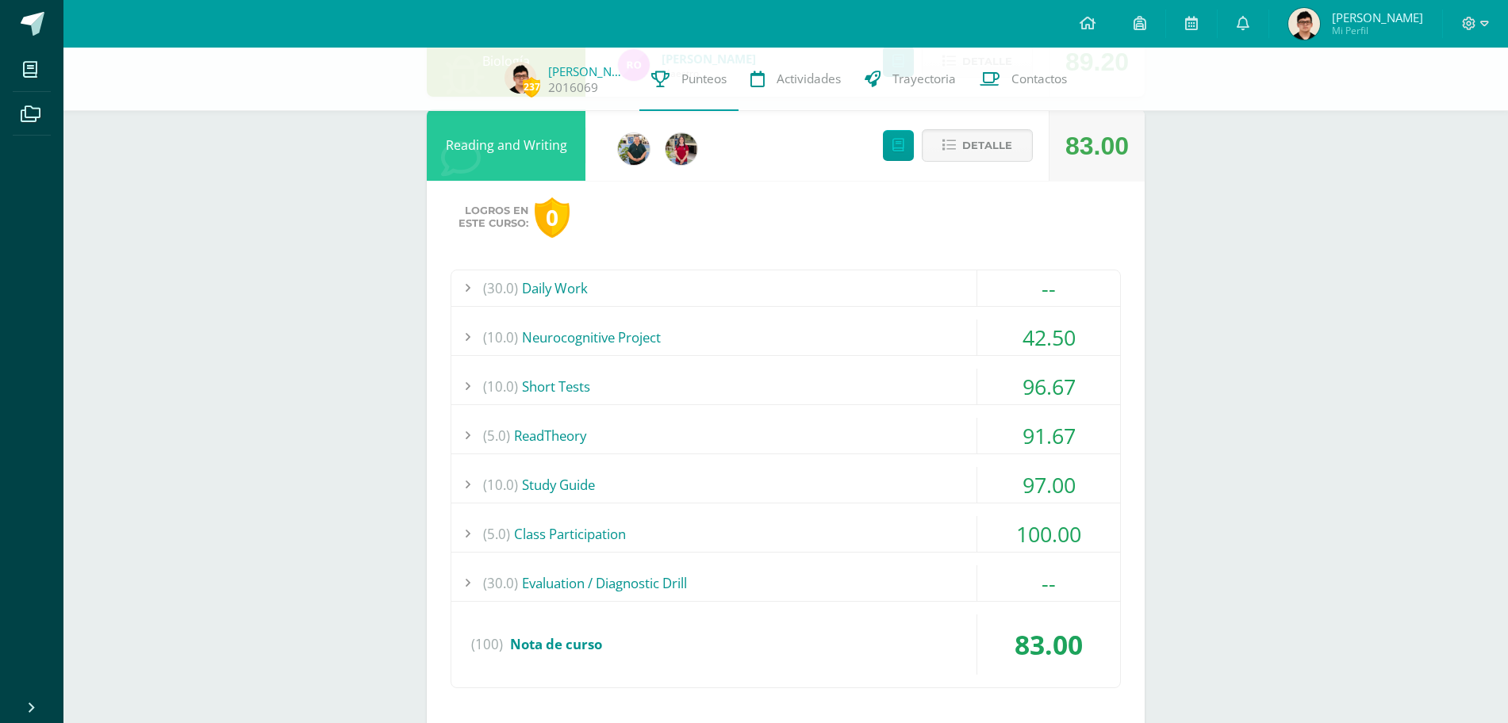
click at [953, 340] on div "(10.0) Neurocognitive Project" at bounding box center [785, 338] width 669 height 36
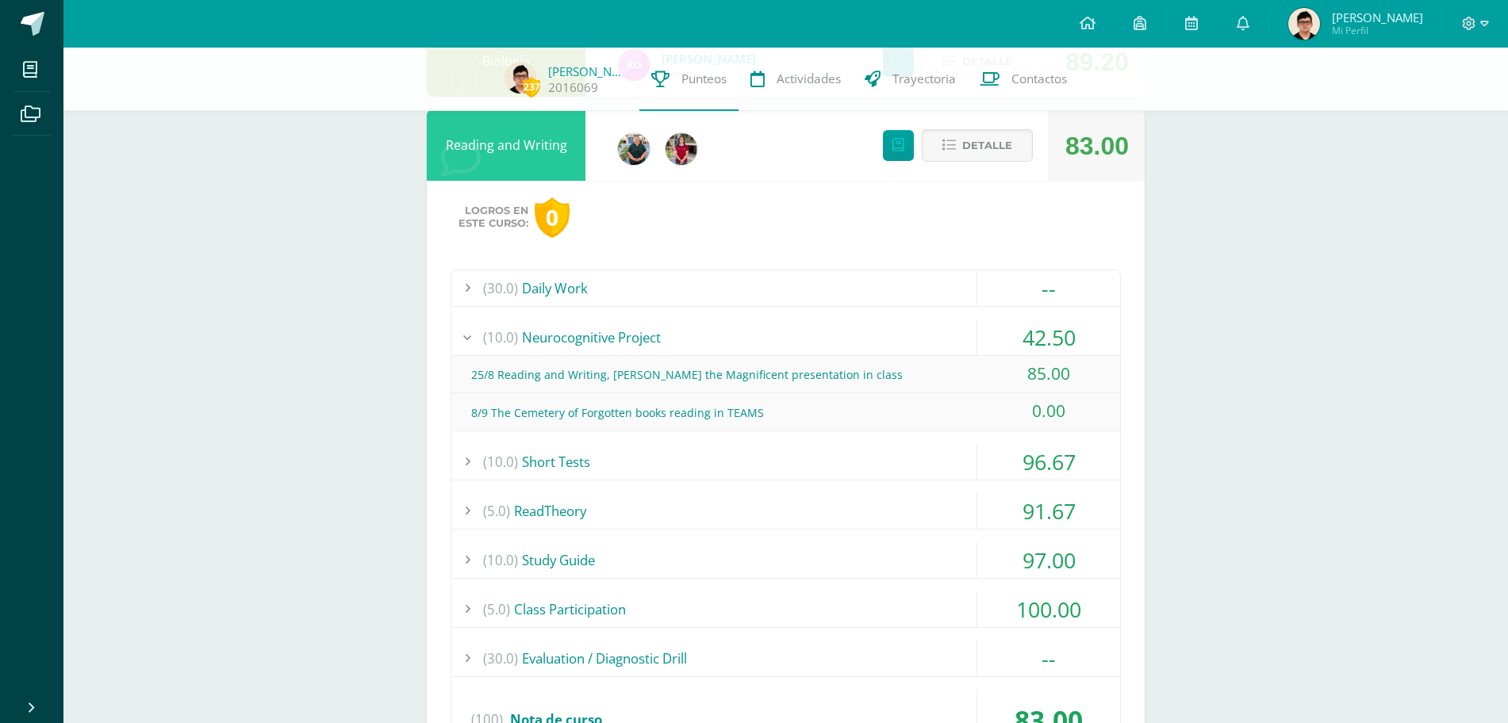
click at [951, 341] on div "(10.0) Neurocognitive Project" at bounding box center [785, 338] width 669 height 36
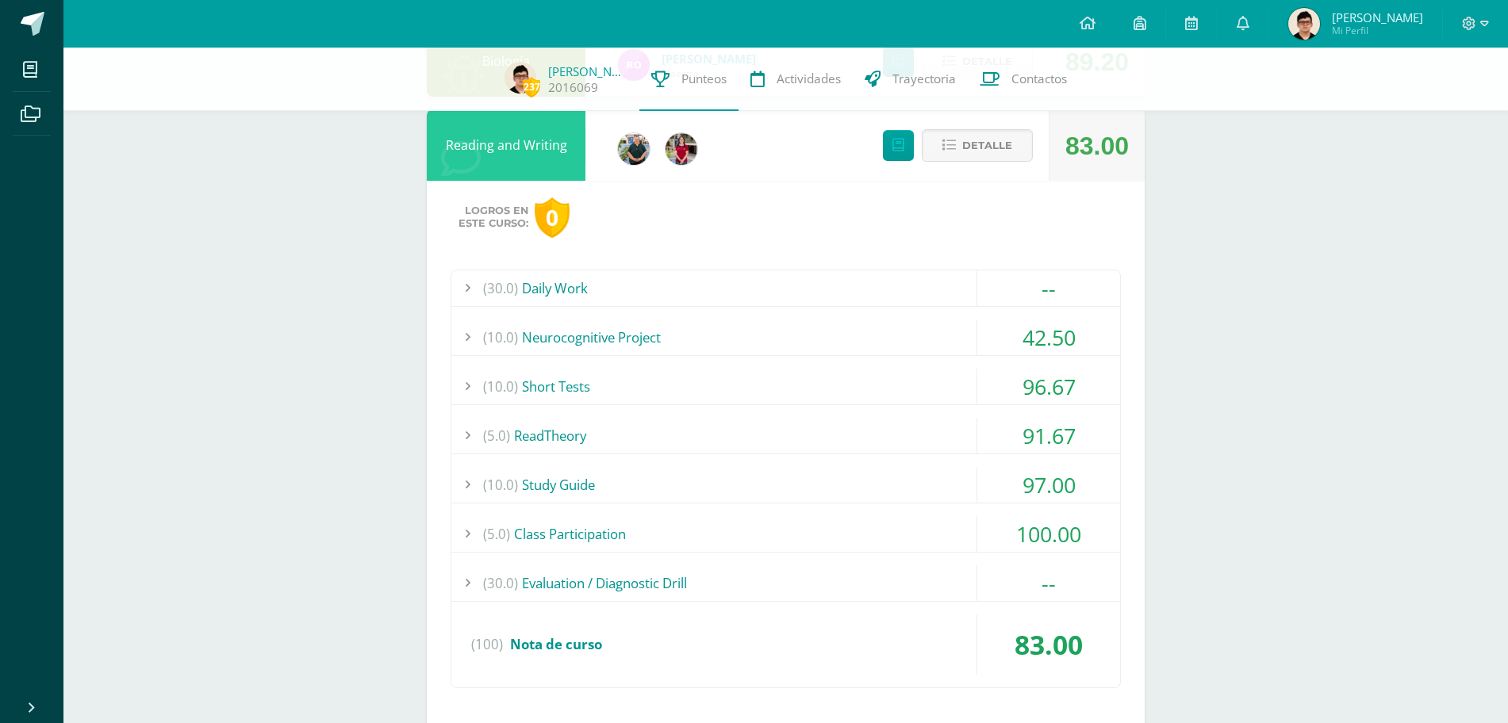
click at [951, 341] on div "(10.0) Neurocognitive Project" at bounding box center [785, 338] width 669 height 36
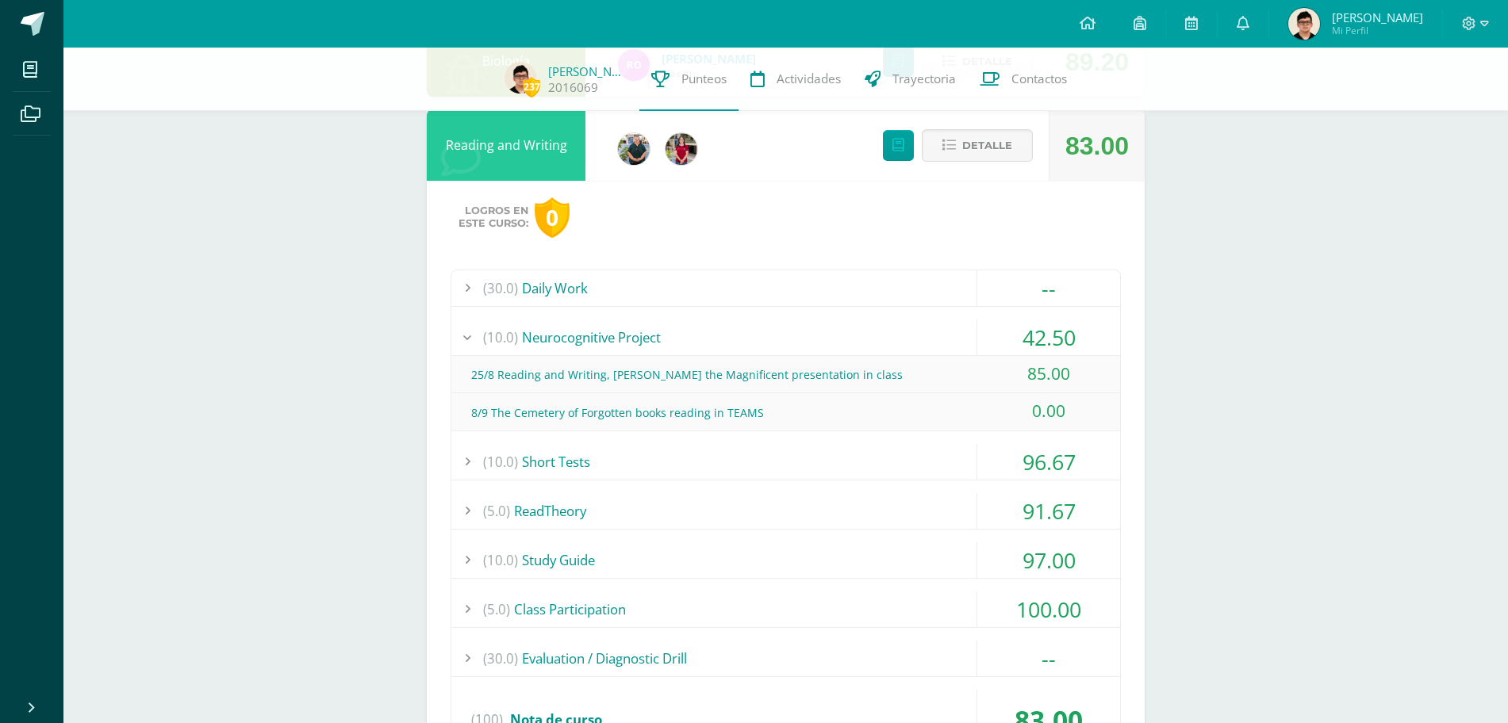
click at [984, 339] on div "42.50" at bounding box center [1048, 338] width 143 height 36
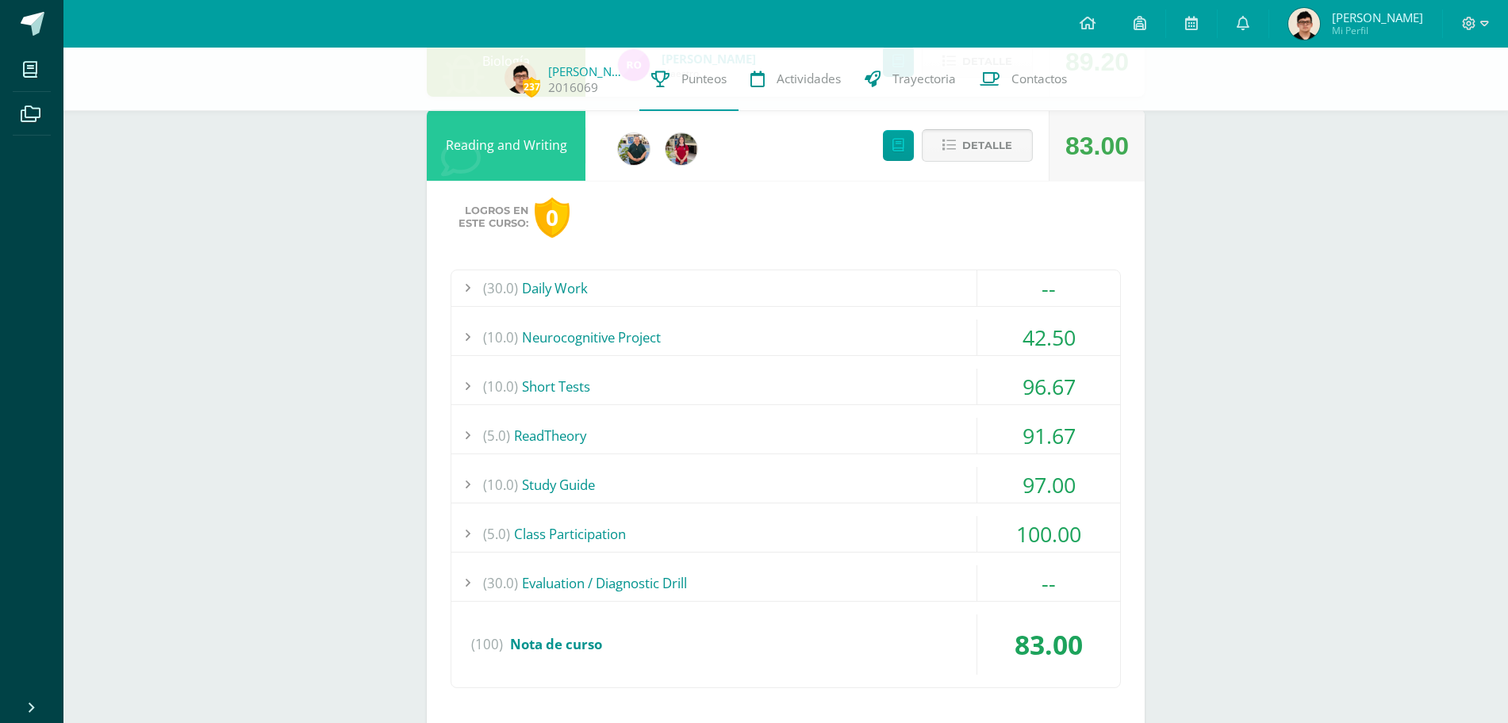
click at [984, 143] on span "Detalle" at bounding box center [987, 145] width 50 height 29
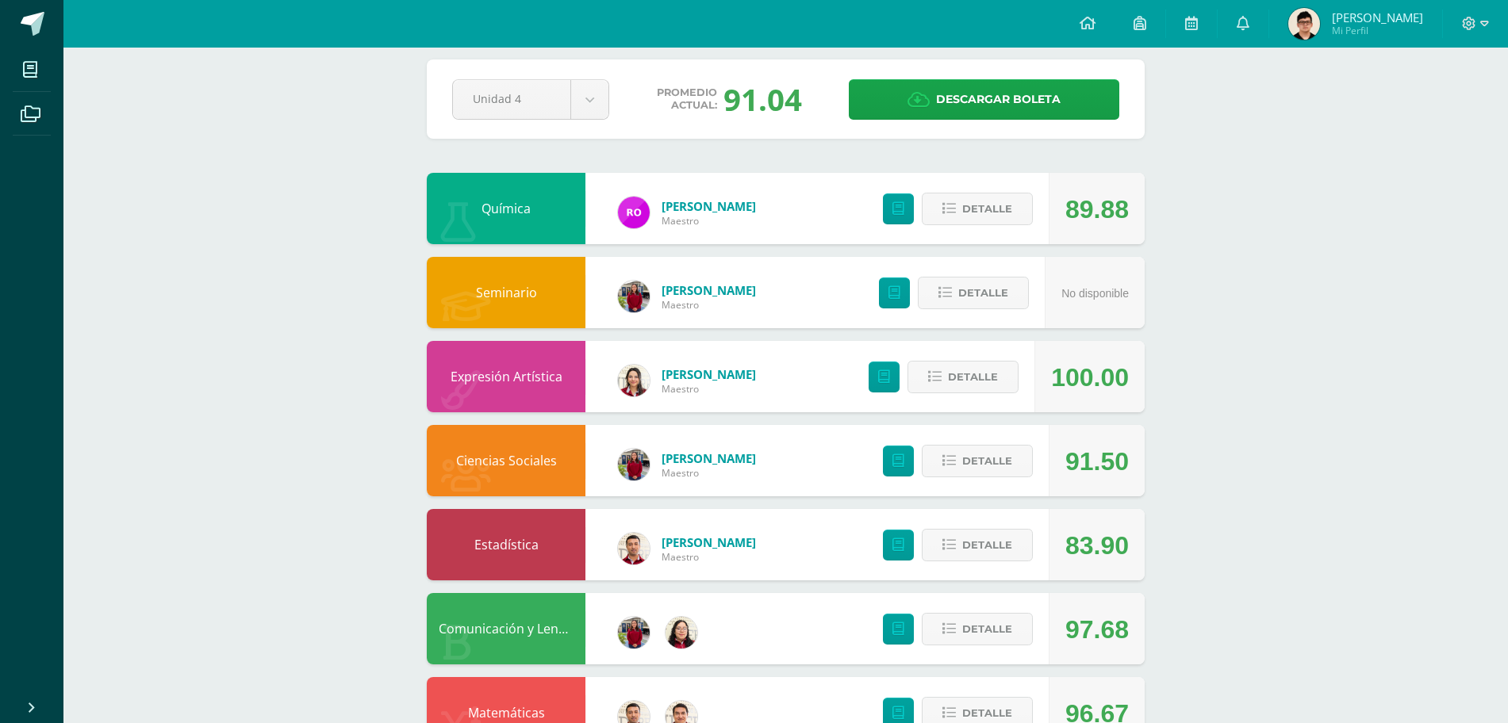
scroll to position [1, 0]
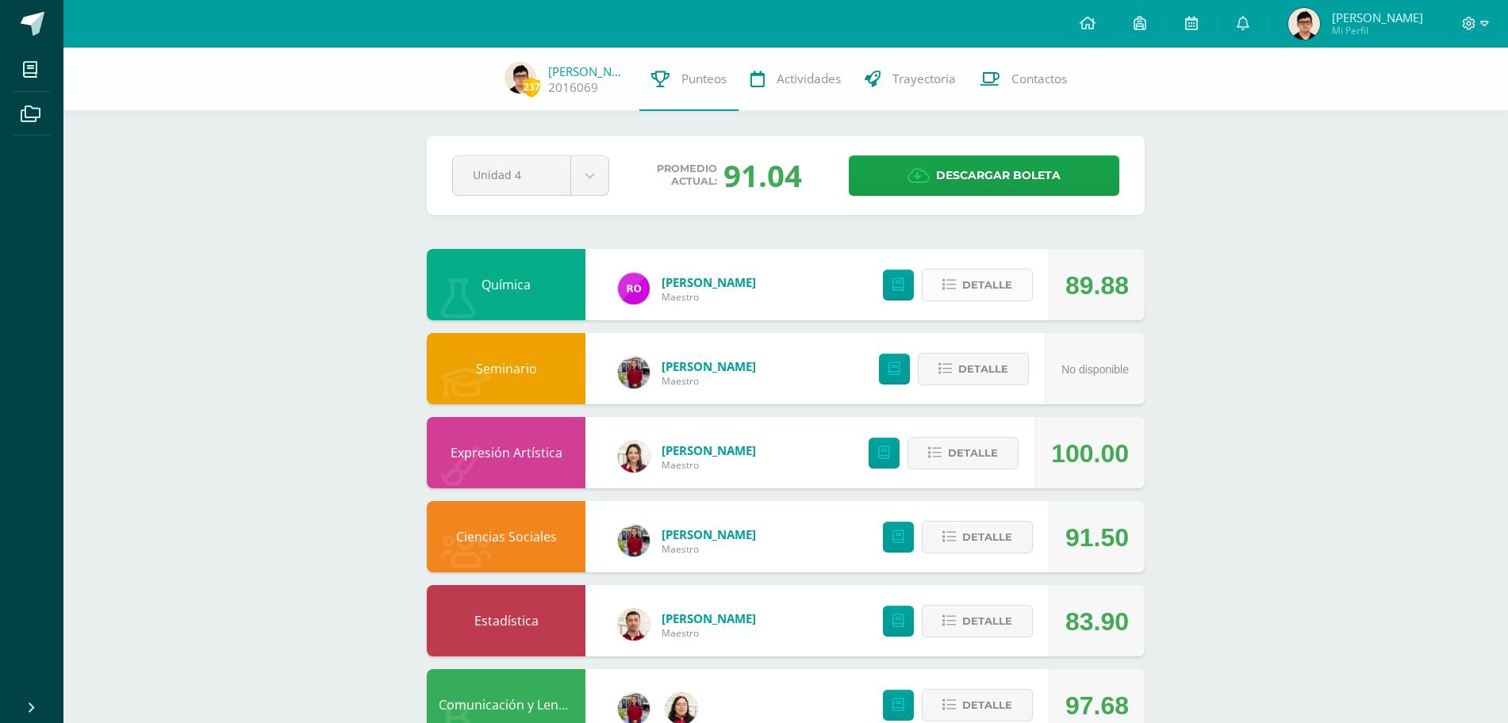
click at [954, 292] on icon at bounding box center [948, 284] width 13 height 13
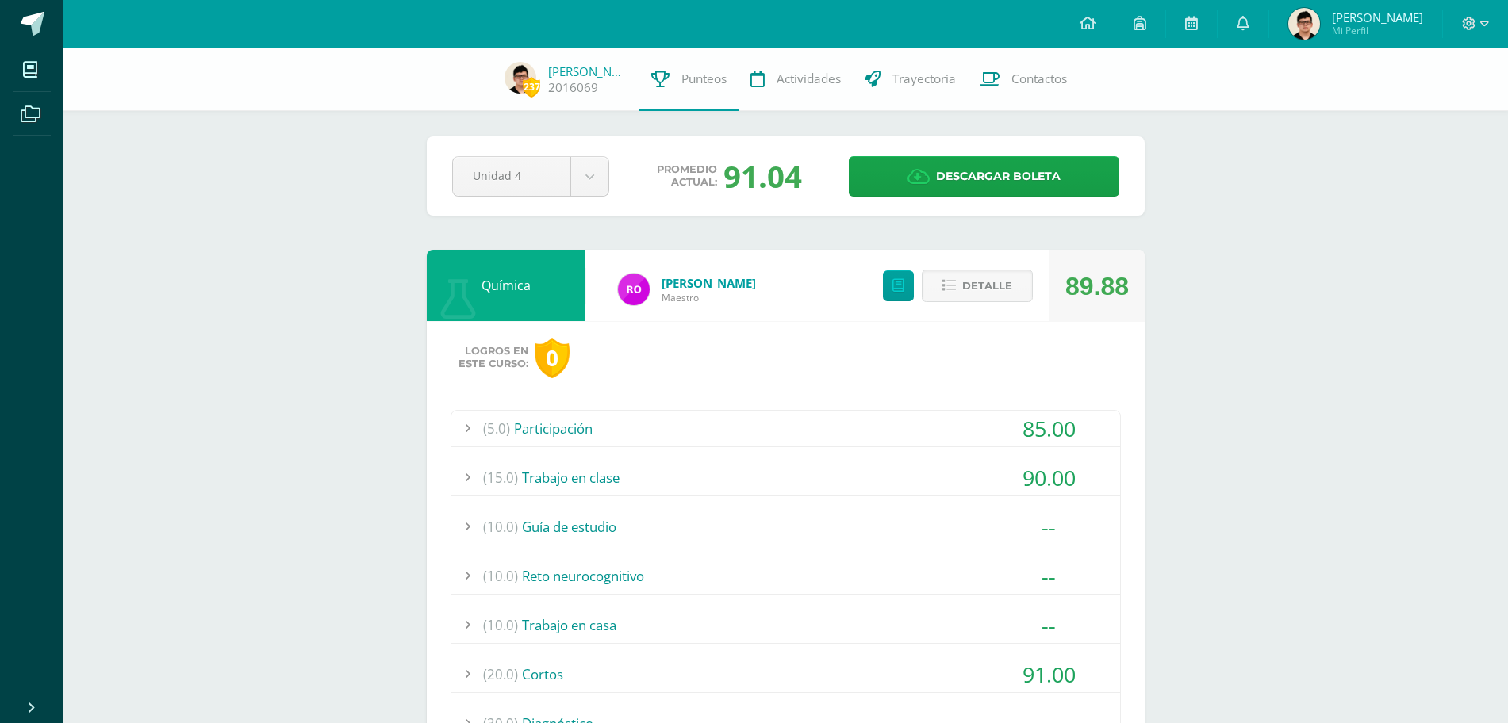
scroll to position [2, 0]
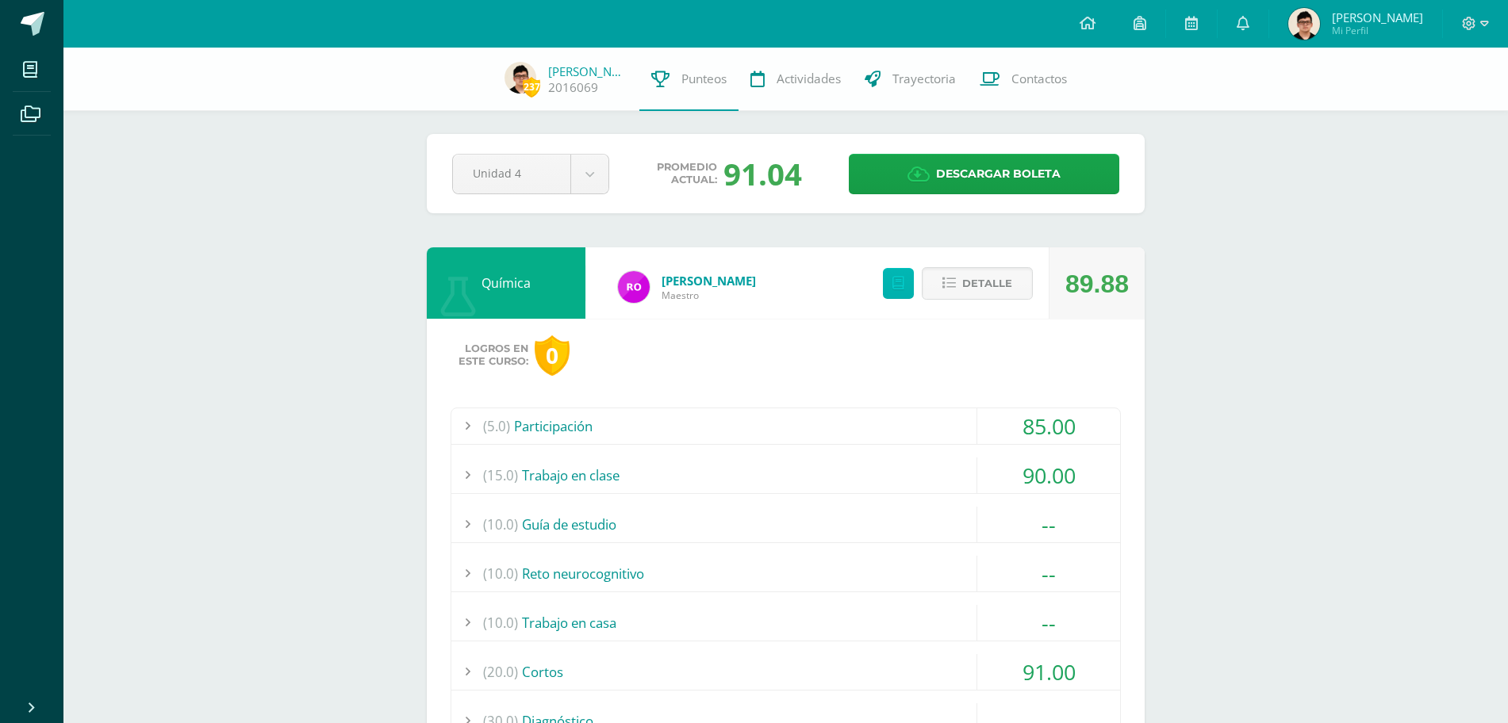
click at [904, 297] on link at bounding box center [898, 283] width 31 height 31
click at [1202, 13] on link at bounding box center [1191, 24] width 51 height 48
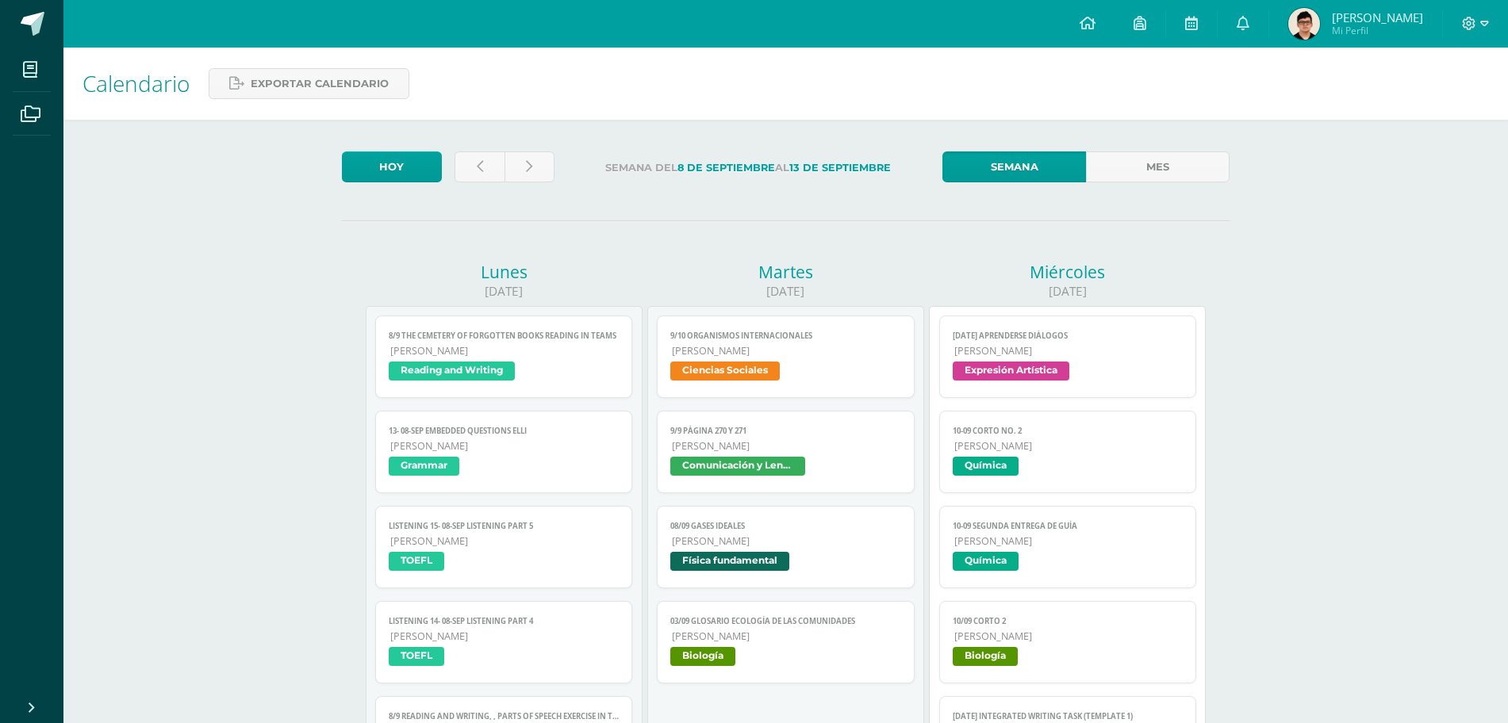
click at [474, 96] on div "Calendario Exportar calendario" at bounding box center [785, 84] width 1444 height 72
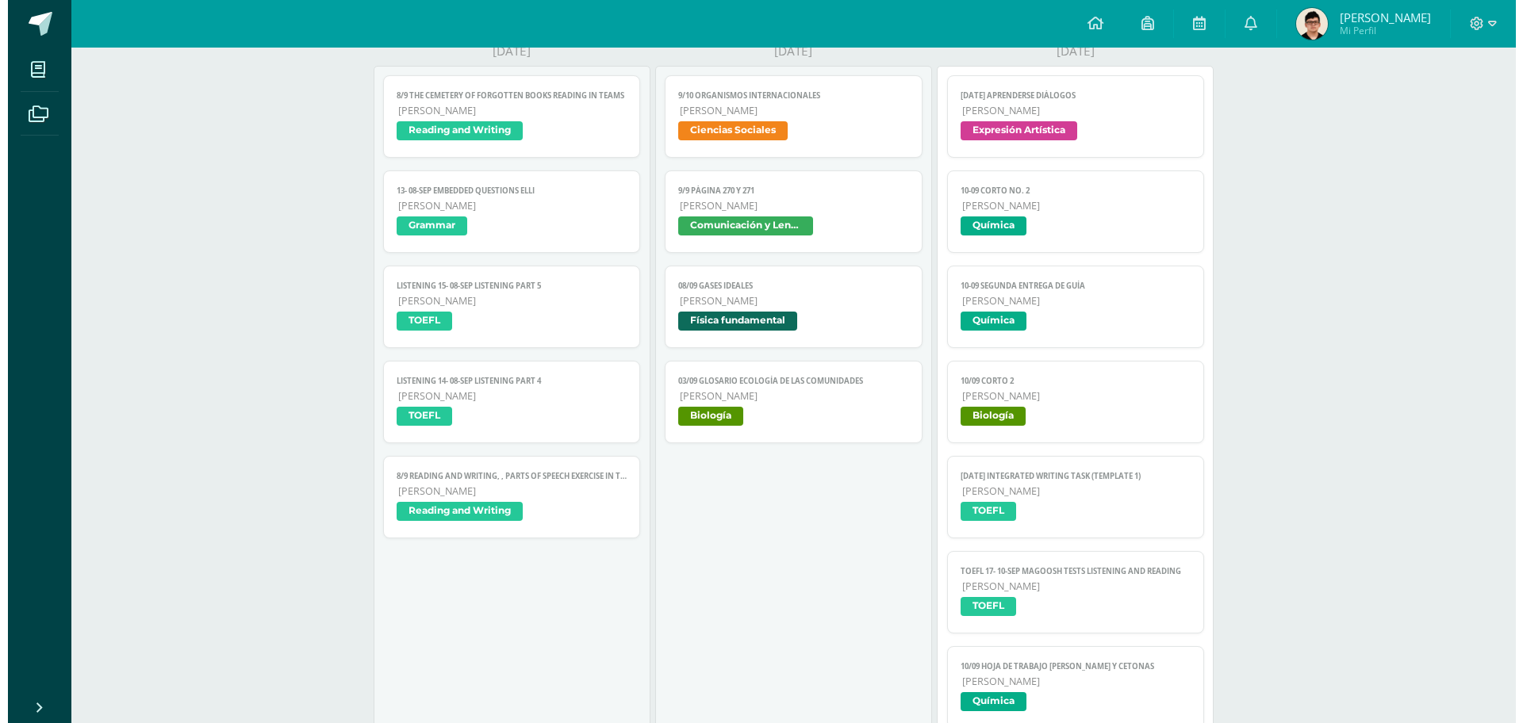
scroll to position [241, 0]
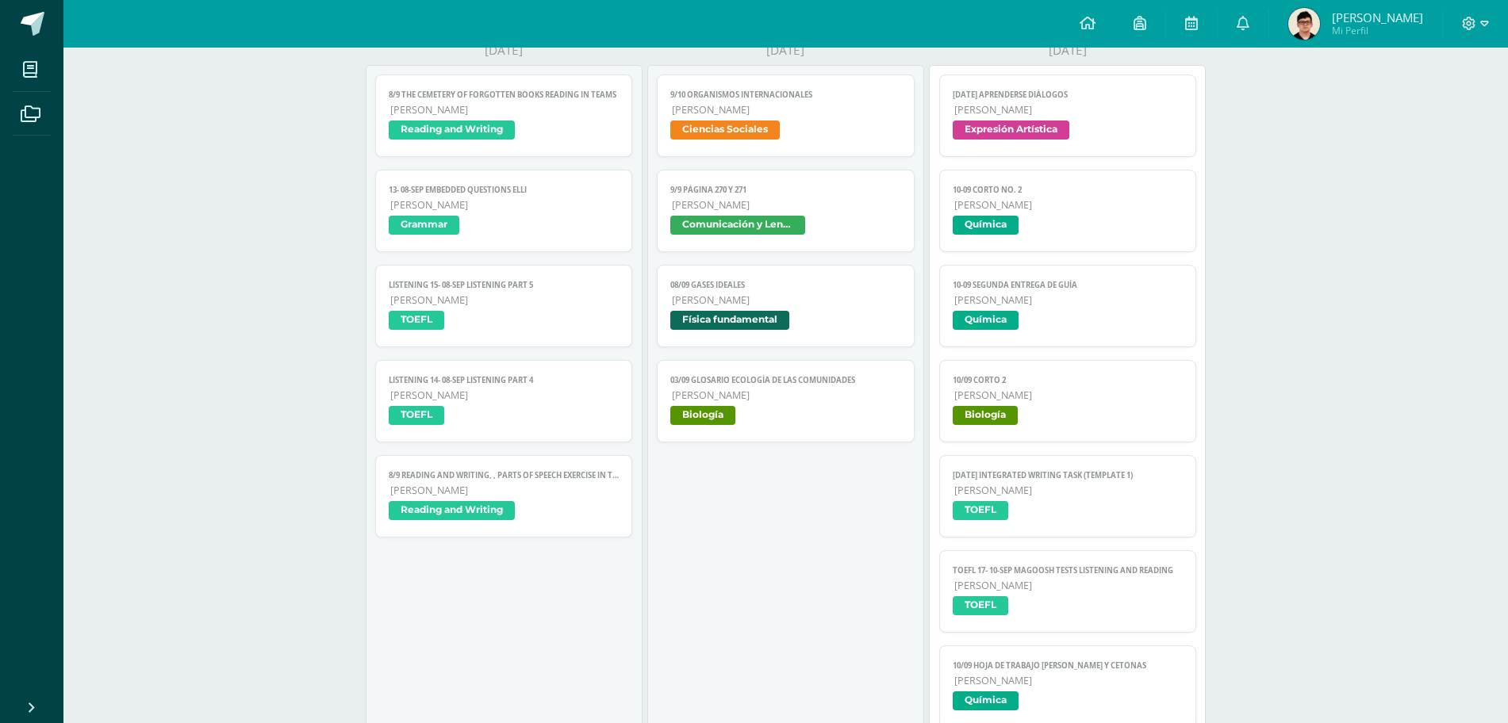
click at [1102, 314] on span "Química" at bounding box center [1068, 322] width 231 height 23
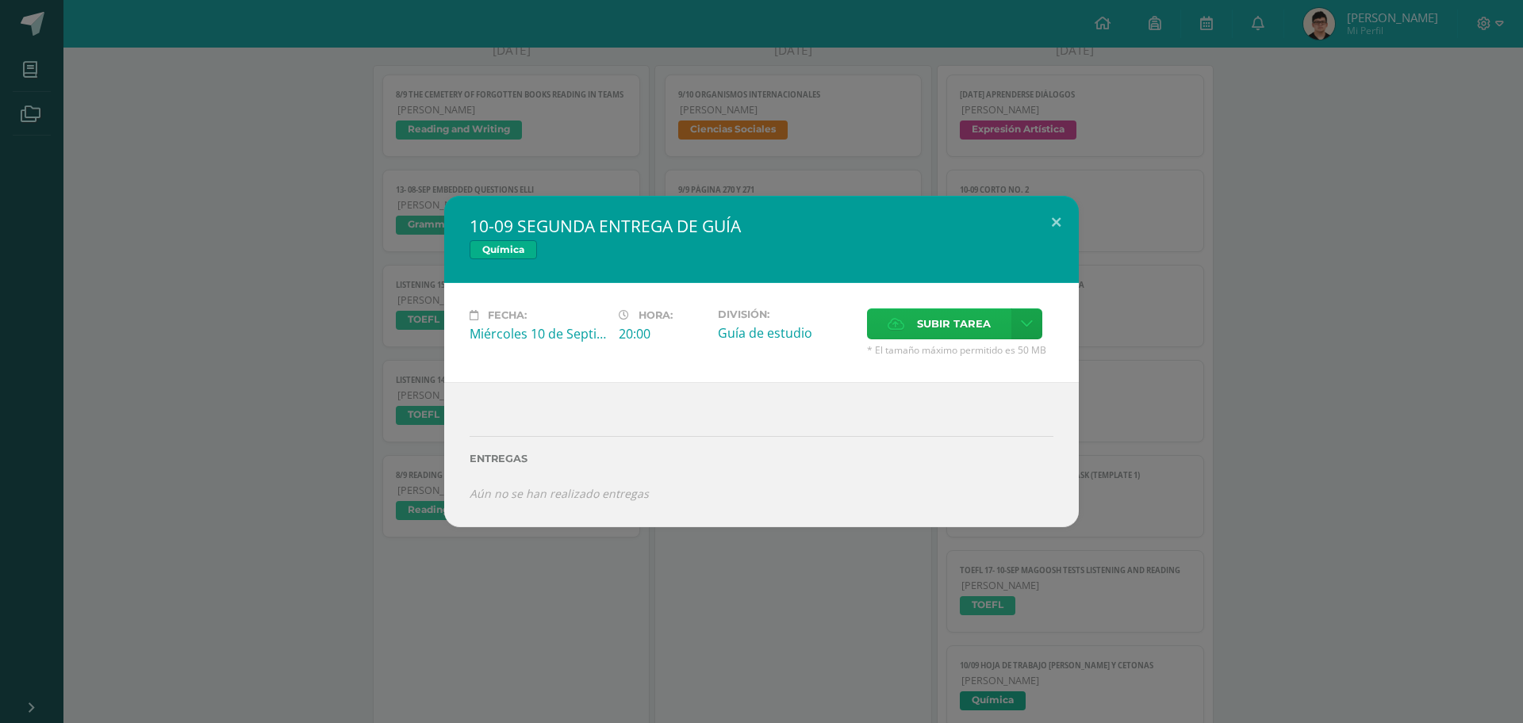
click at [951, 326] on span "Subir tarea" at bounding box center [954, 323] width 74 height 29
click at [0, 0] on input "Subir tarea" at bounding box center [0, 0] width 0 height 0
